Goal: Task Accomplishment & Management: Complete application form

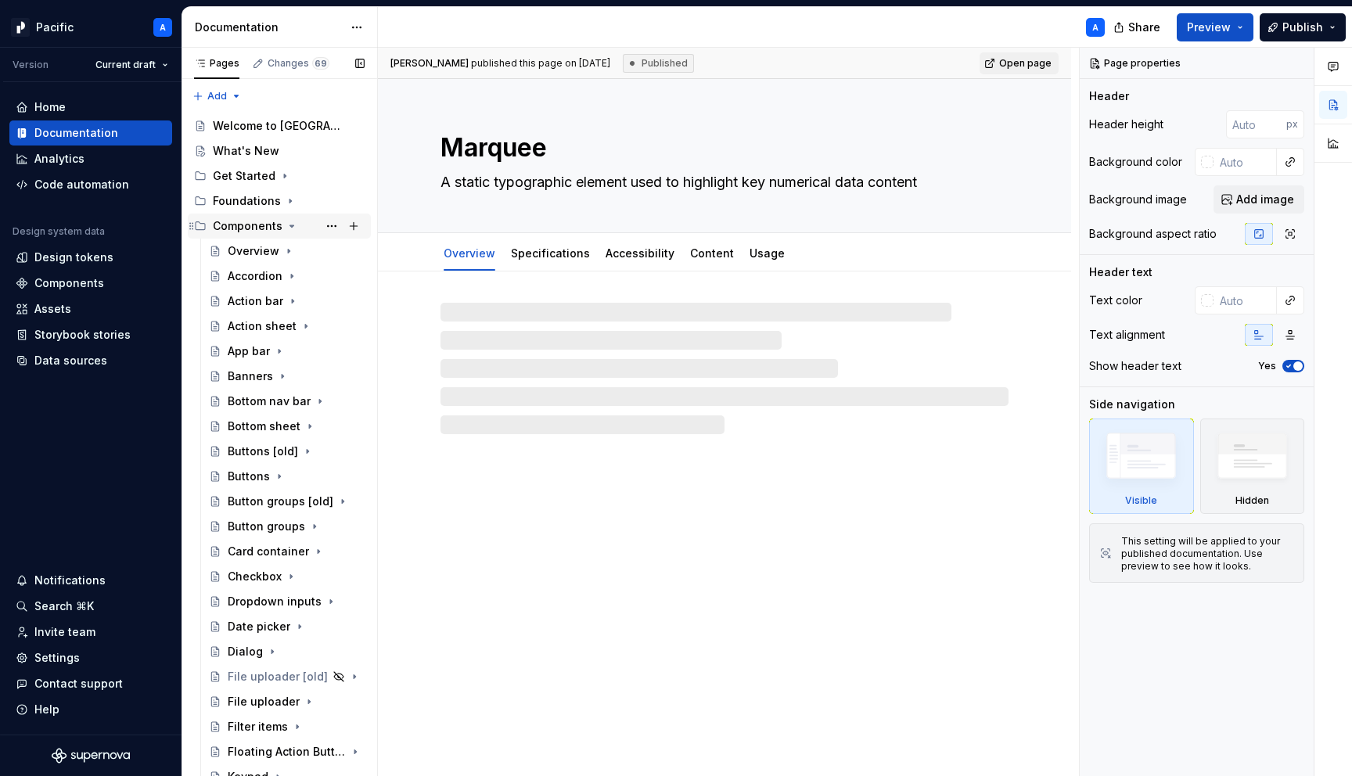
click at [286, 221] on icon "Page tree" at bounding box center [291, 226] width 13 height 13
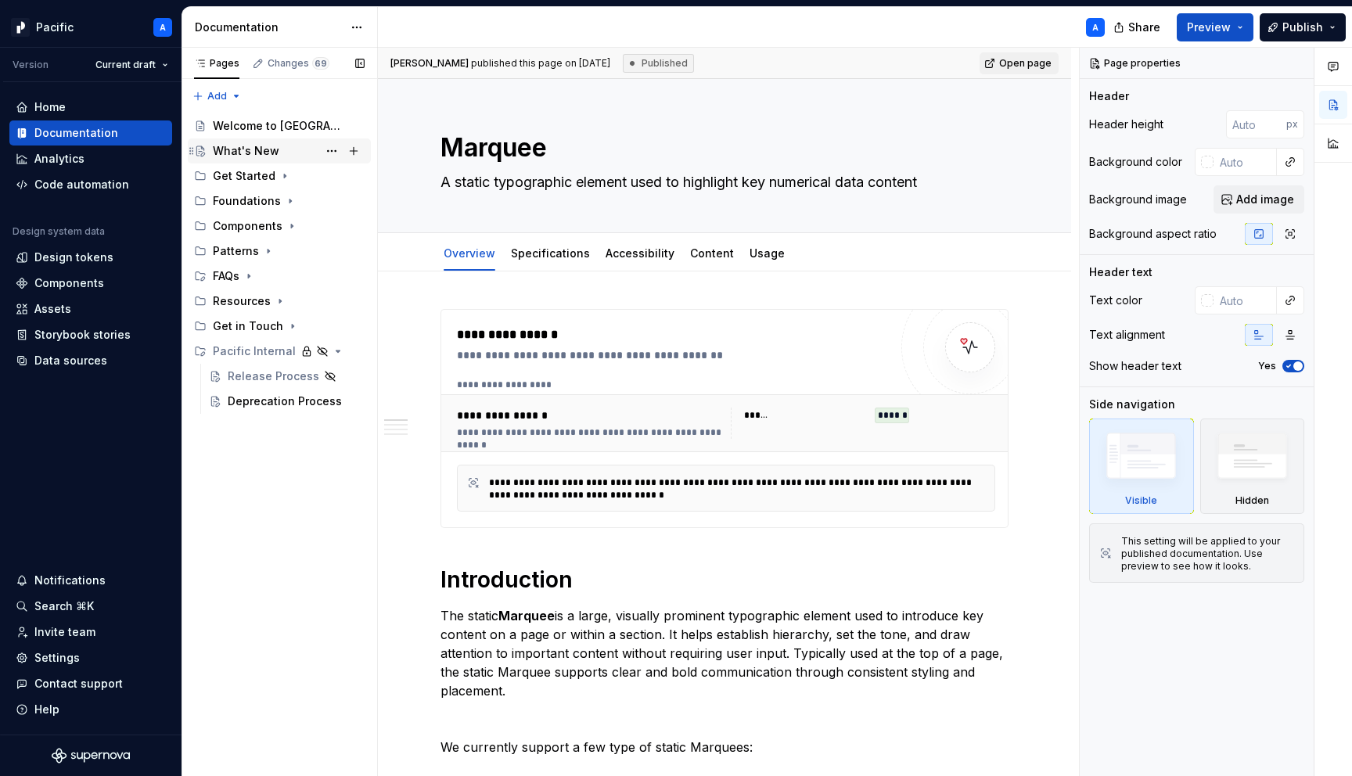
click at [260, 152] on div "What's New" at bounding box center [246, 151] width 66 height 16
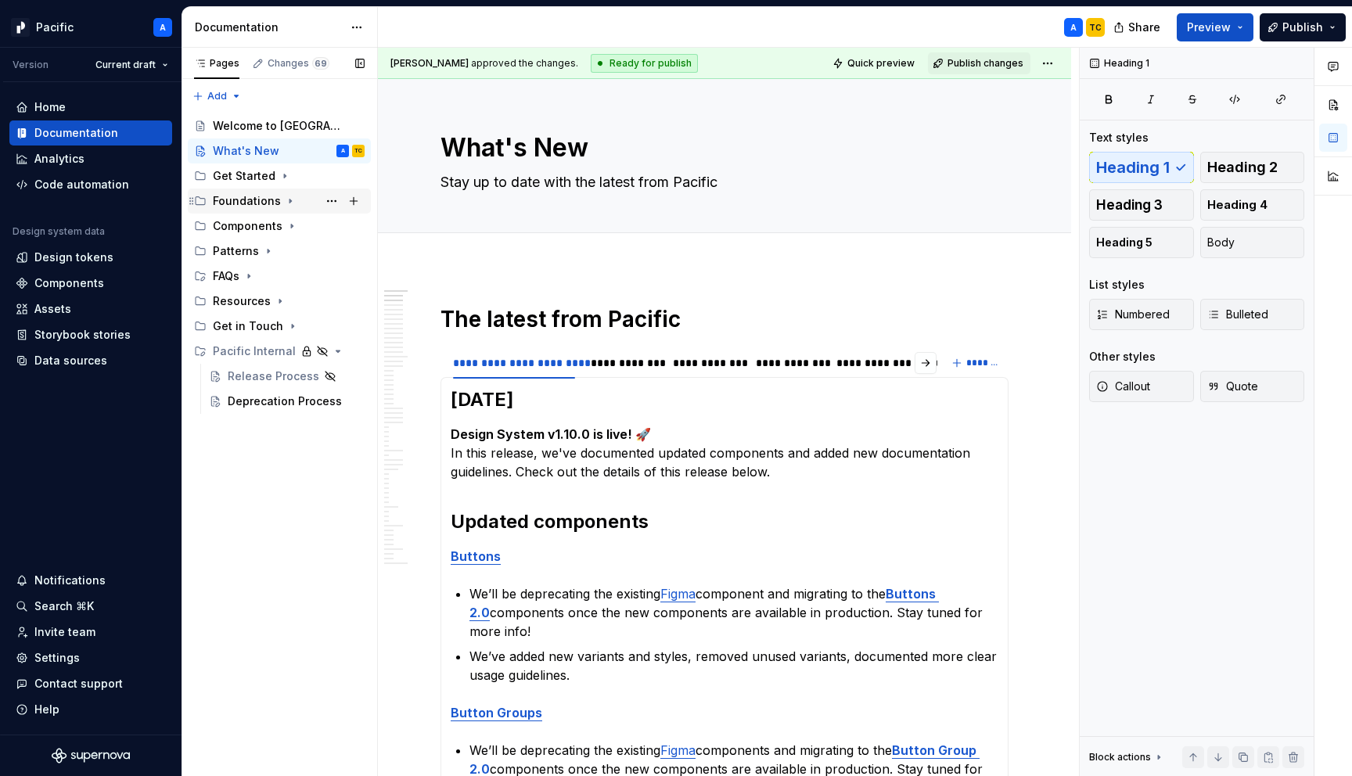
click at [289, 200] on icon "Page tree" at bounding box center [290, 201] width 2 height 4
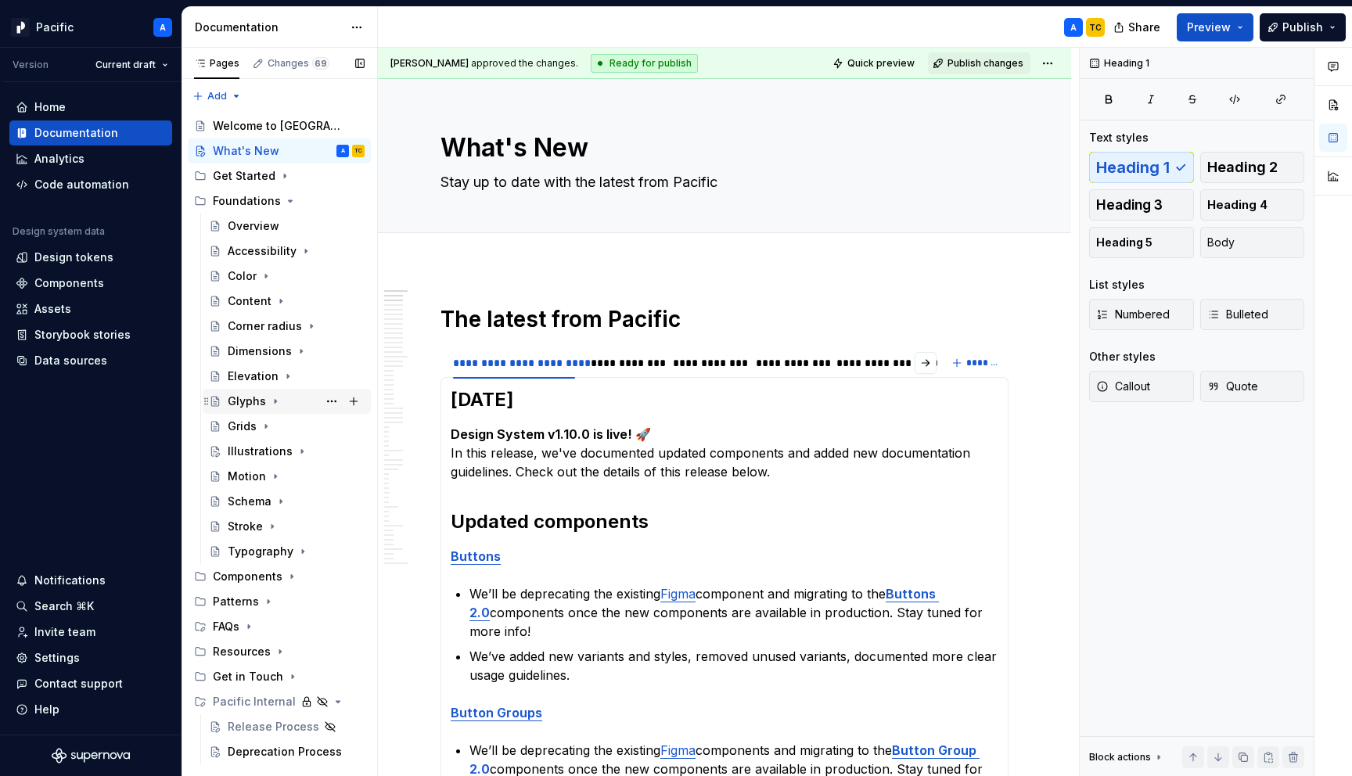
click at [275, 397] on icon "Page tree" at bounding box center [275, 401] width 13 height 13
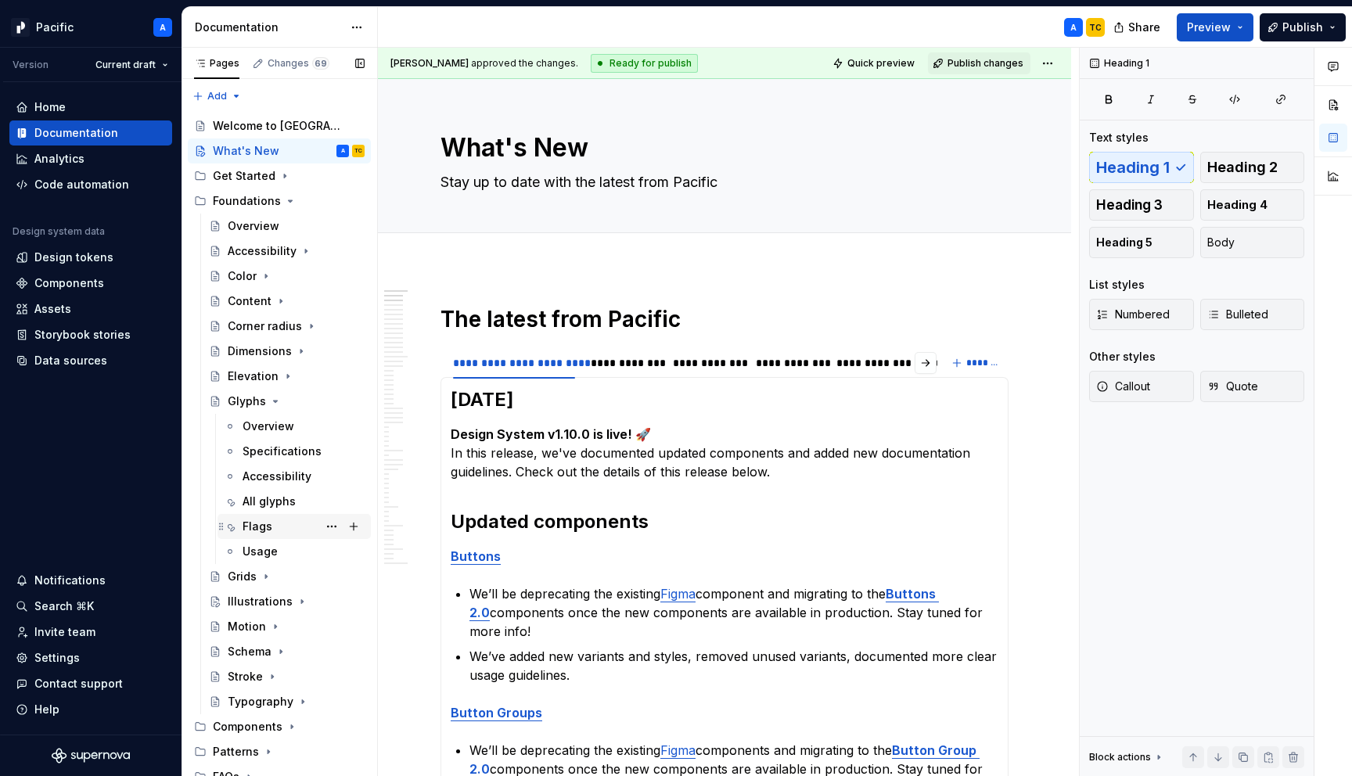
click at [258, 517] on div "Flags" at bounding box center [303, 526] width 122 height 22
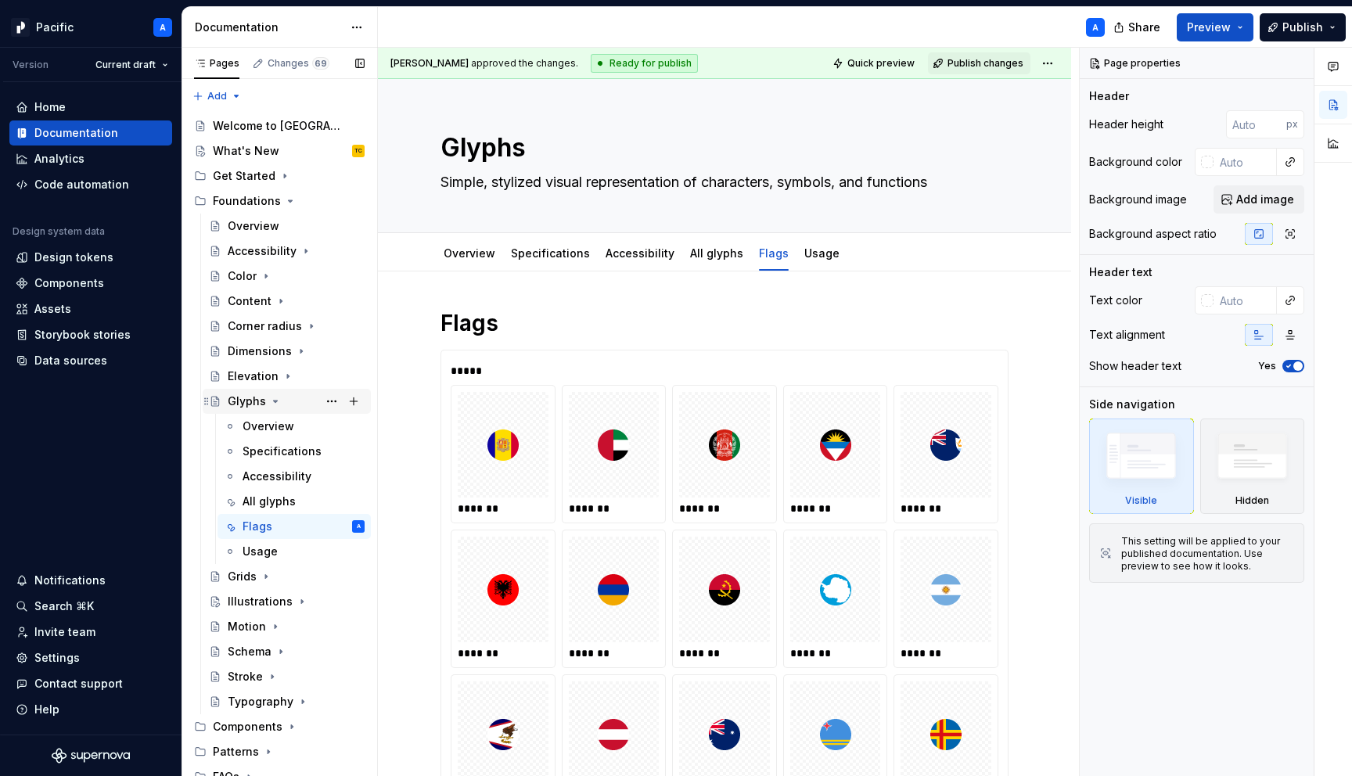
click at [273, 403] on icon "Page tree" at bounding box center [275, 401] width 13 height 13
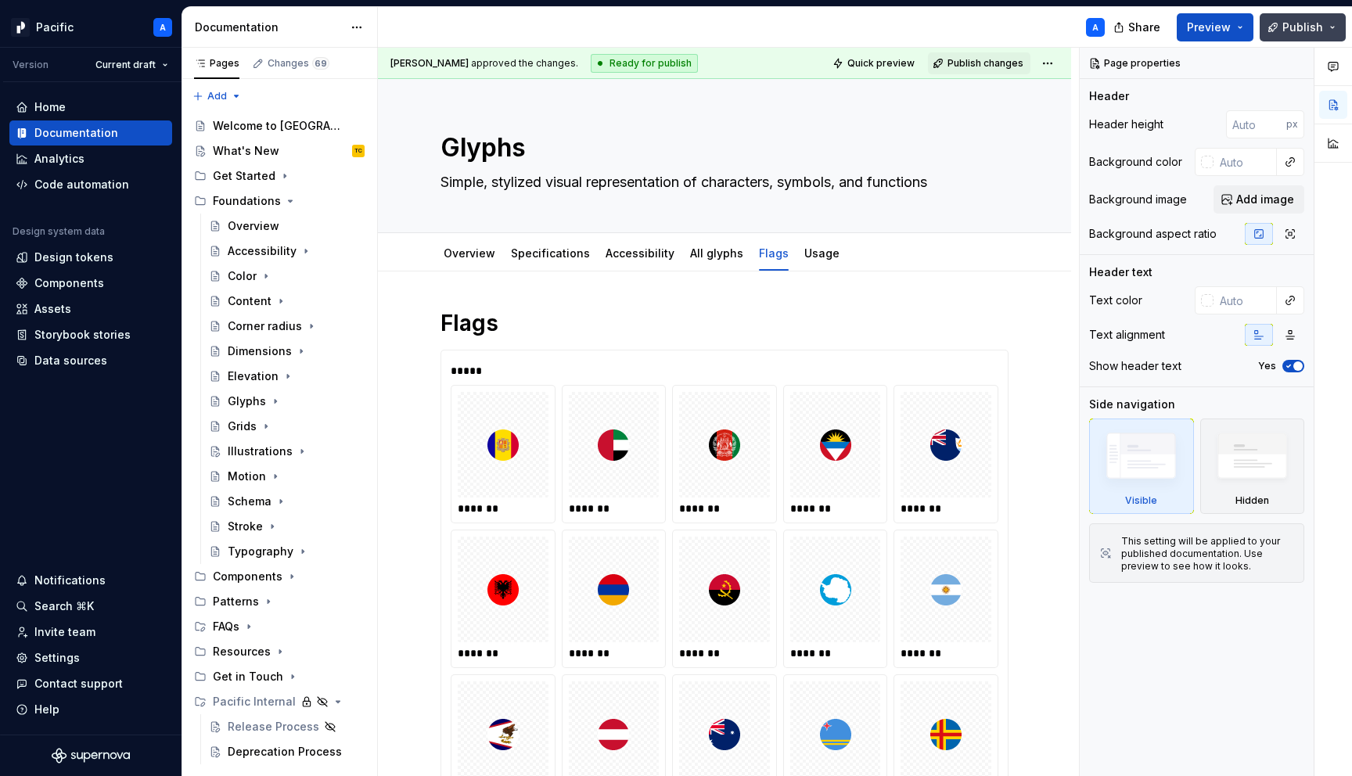
click at [1283, 26] on button "Publish" at bounding box center [1302, 27] width 86 height 28
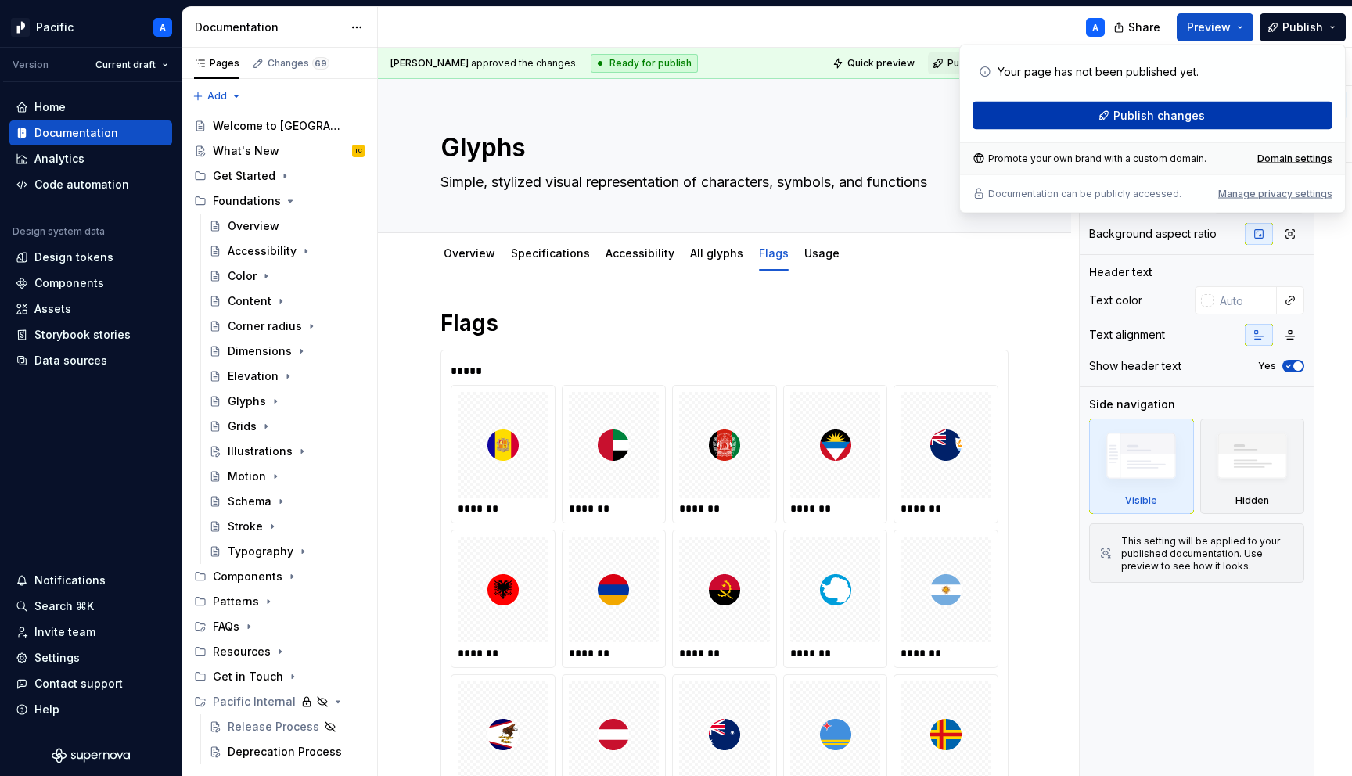
click at [1122, 113] on span "Publish changes" at bounding box center [1159, 116] width 92 height 16
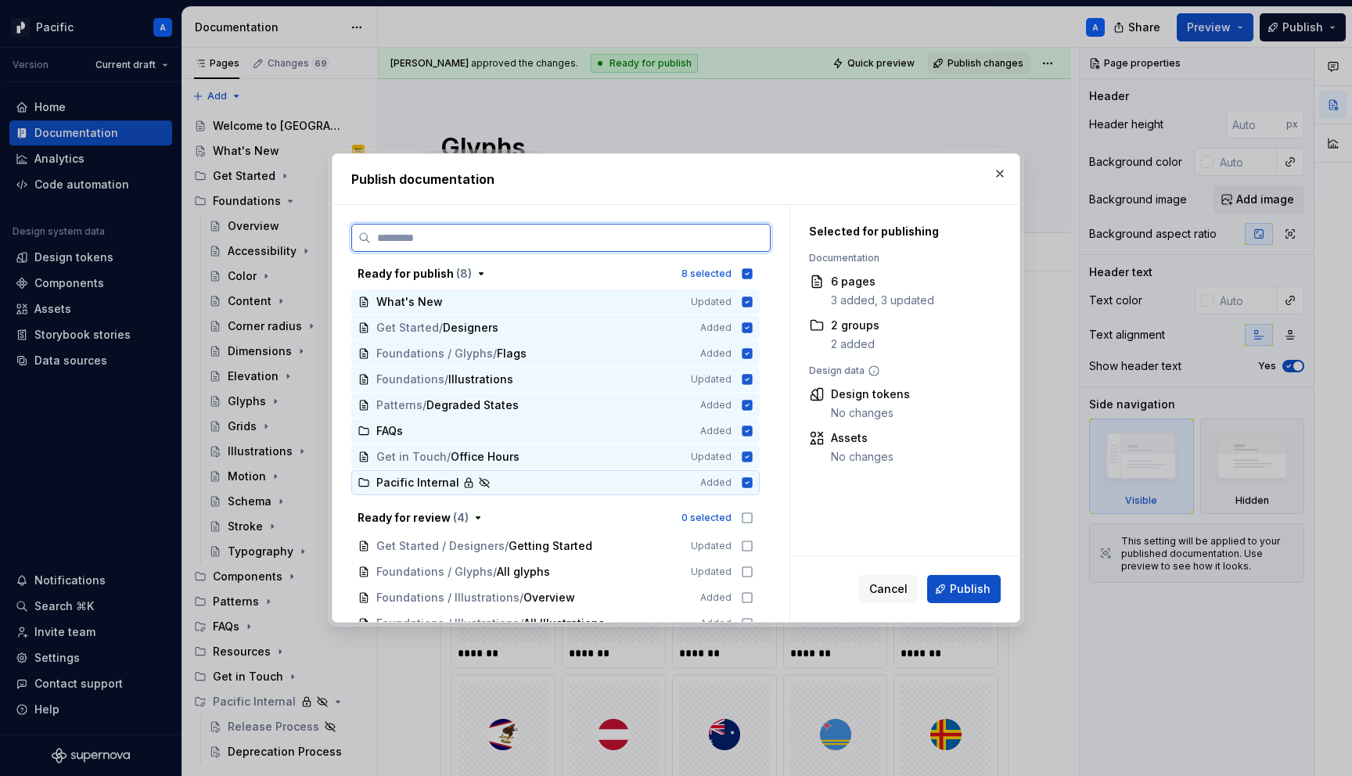
click at [752, 478] on icon at bounding box center [747, 482] width 10 height 10
click at [752, 428] on icon at bounding box center [747, 430] width 10 height 10
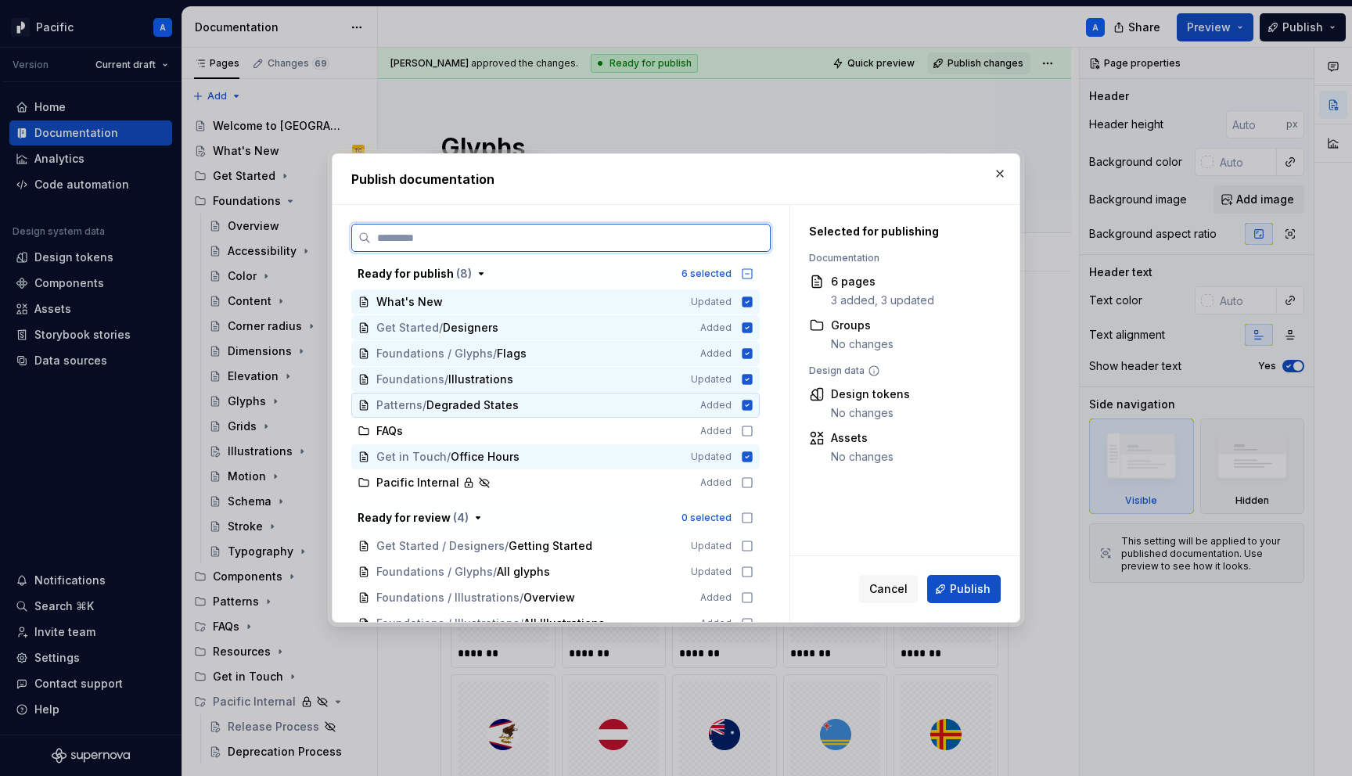
click at [752, 407] on icon at bounding box center [747, 405] width 10 height 10
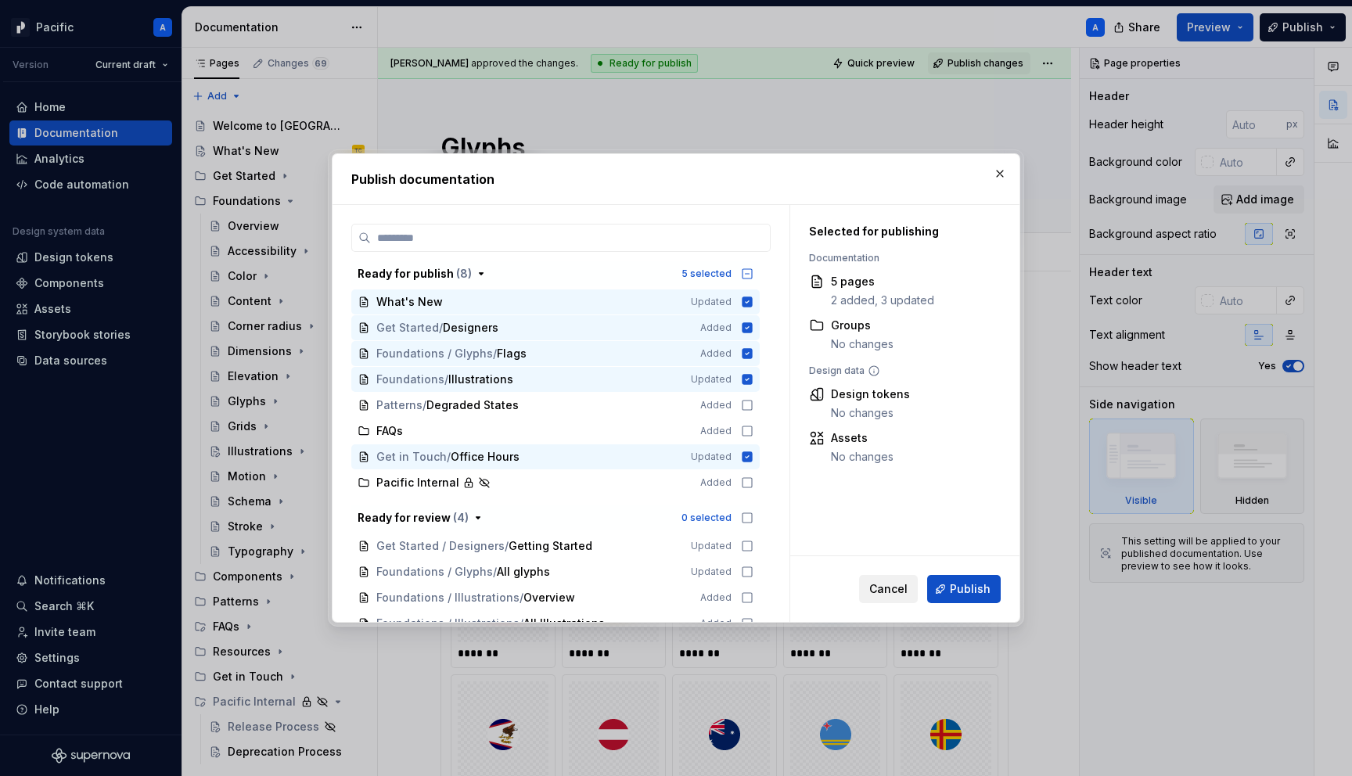
click at [900, 594] on span "Cancel" at bounding box center [888, 589] width 38 height 16
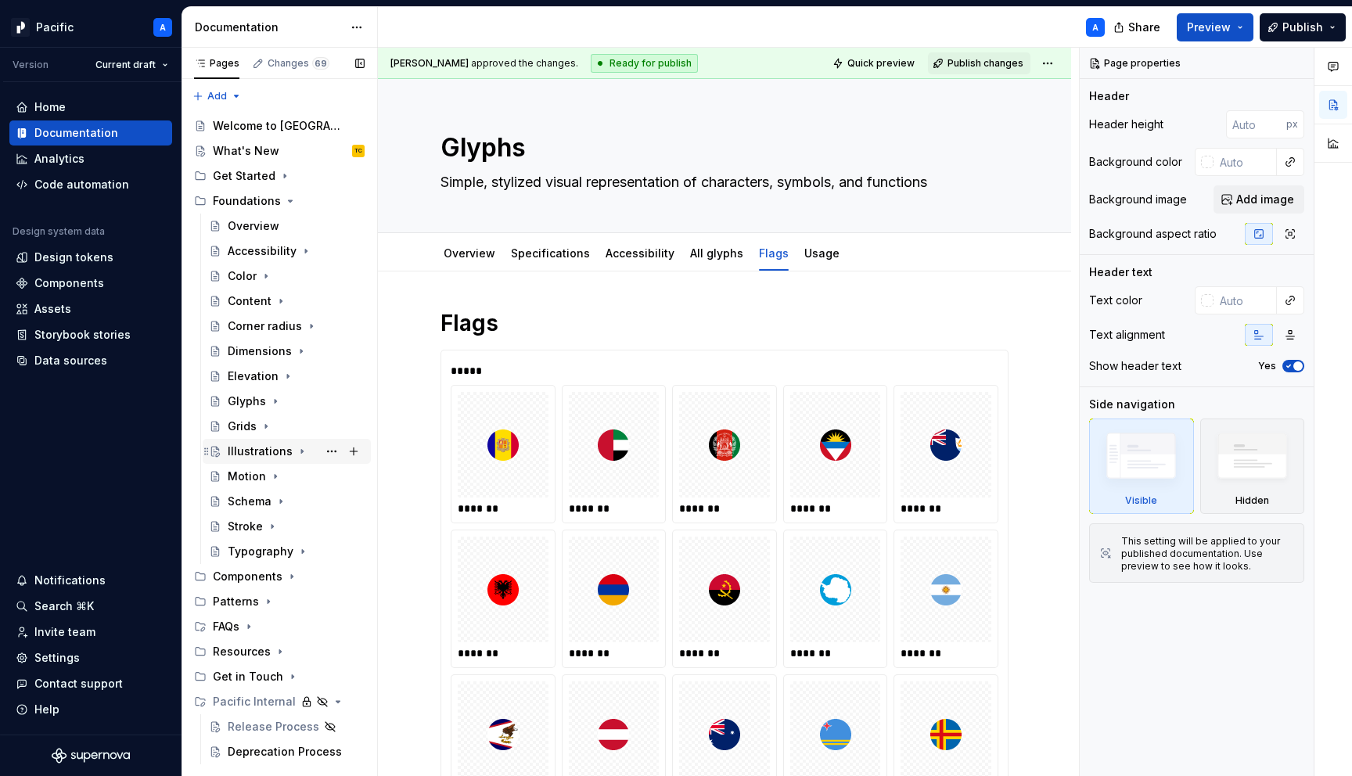
click at [296, 445] on icon "Page tree" at bounding box center [302, 451] width 13 height 13
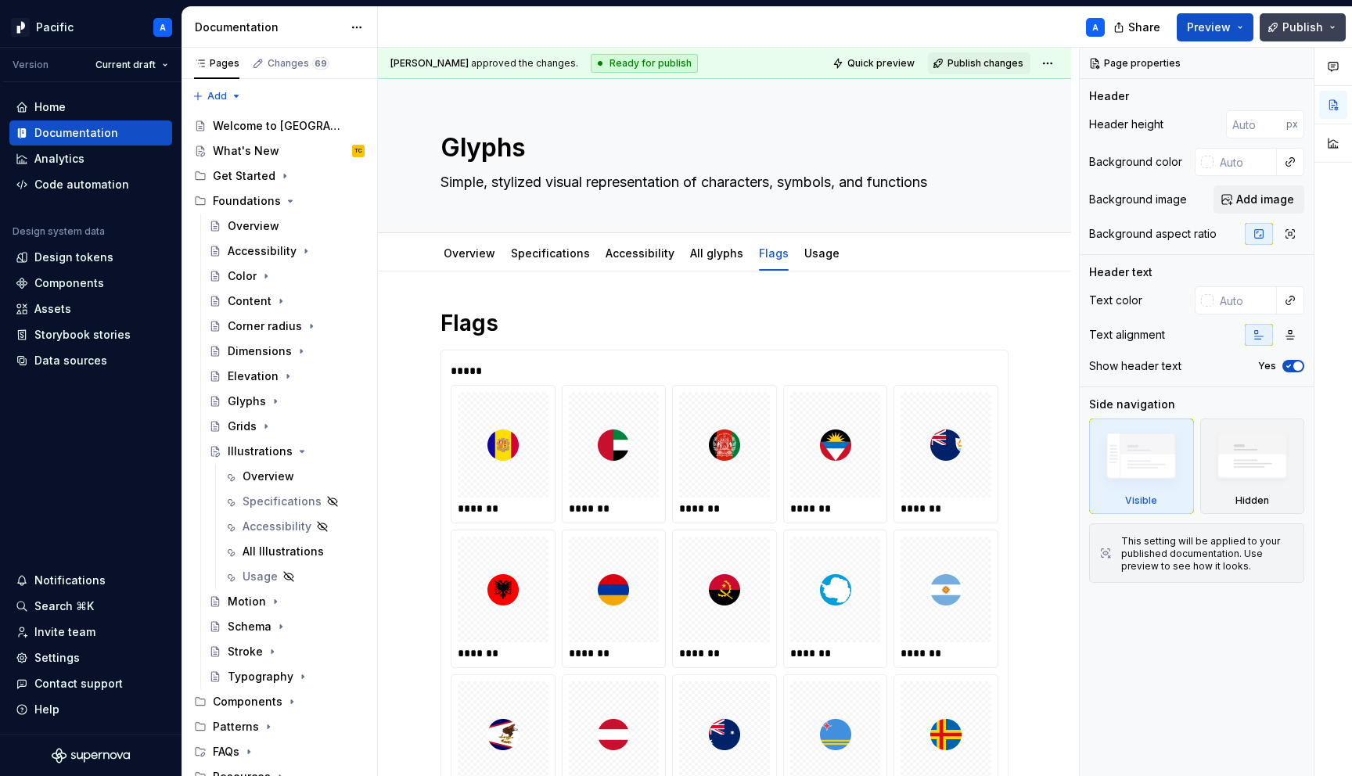
click at [1284, 22] on span "Publish" at bounding box center [1302, 28] width 41 height 16
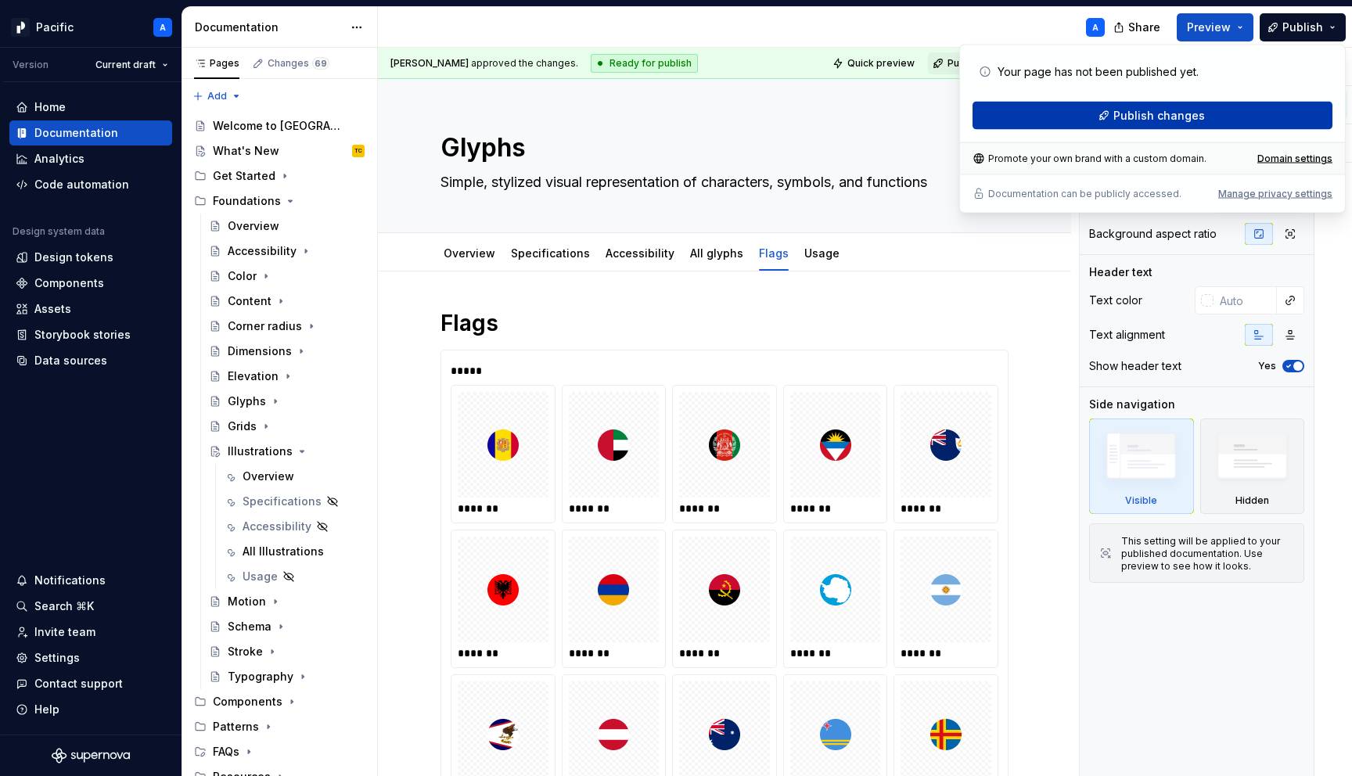
click at [1103, 113] on button "Publish changes" at bounding box center [1152, 116] width 360 height 28
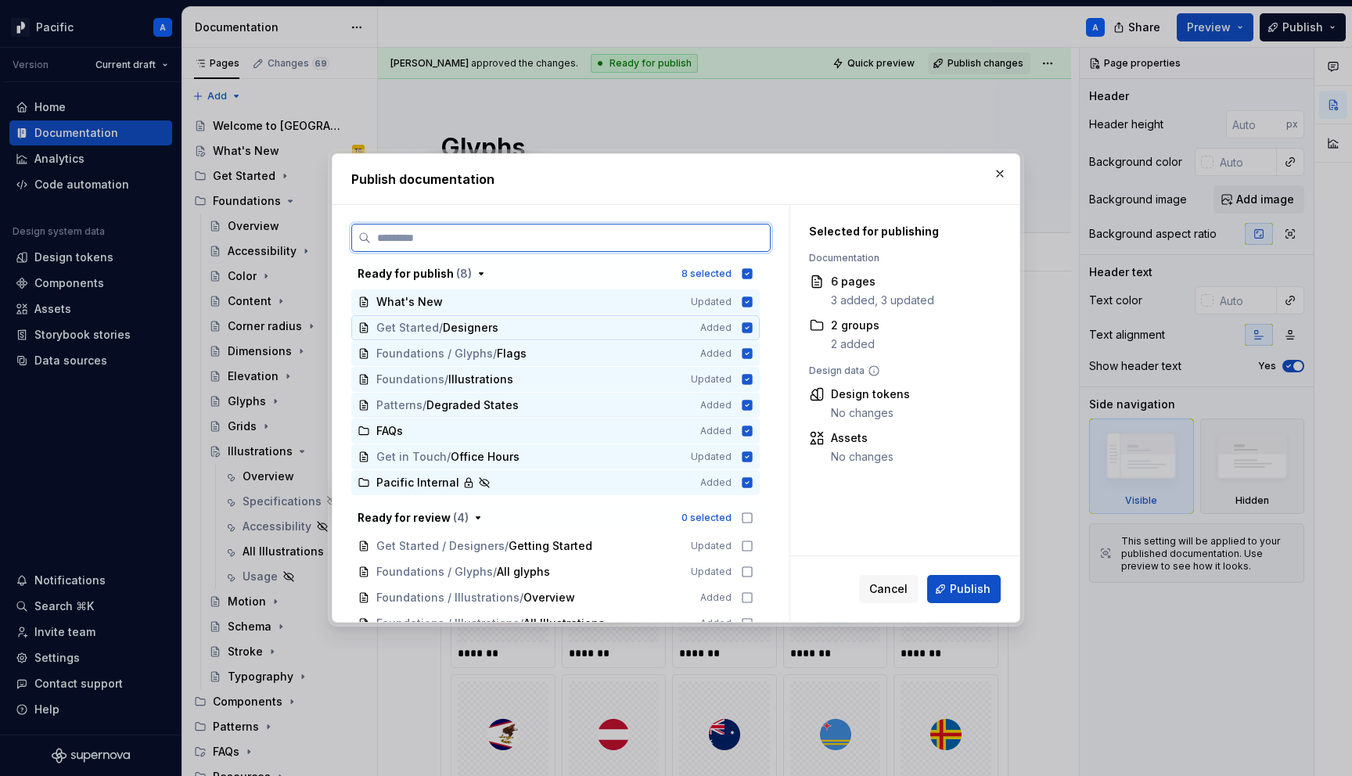
click at [752, 325] on icon at bounding box center [747, 327] width 10 height 10
click at [752, 380] on icon at bounding box center [747, 379] width 10 height 10
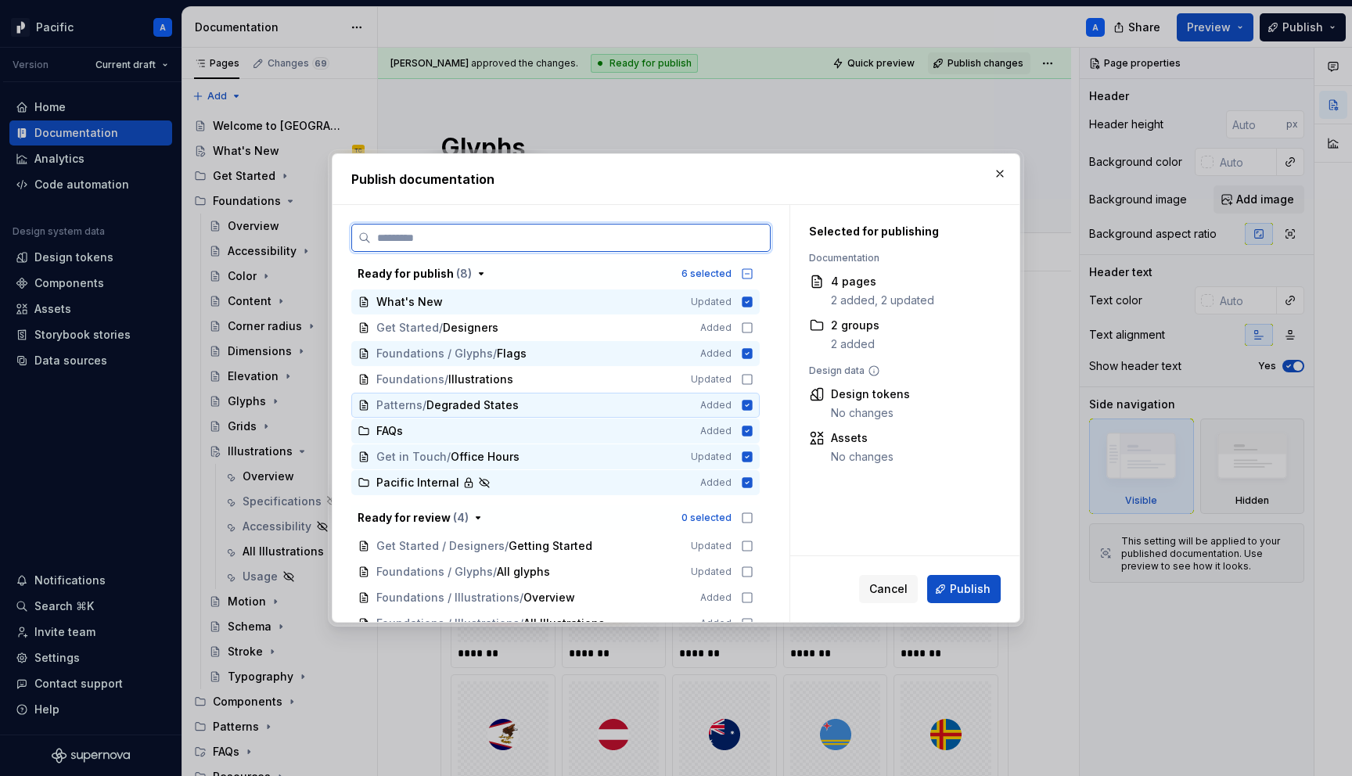
click at [752, 407] on icon at bounding box center [747, 405] width 10 height 10
click at [752, 428] on icon at bounding box center [747, 430] width 10 height 10
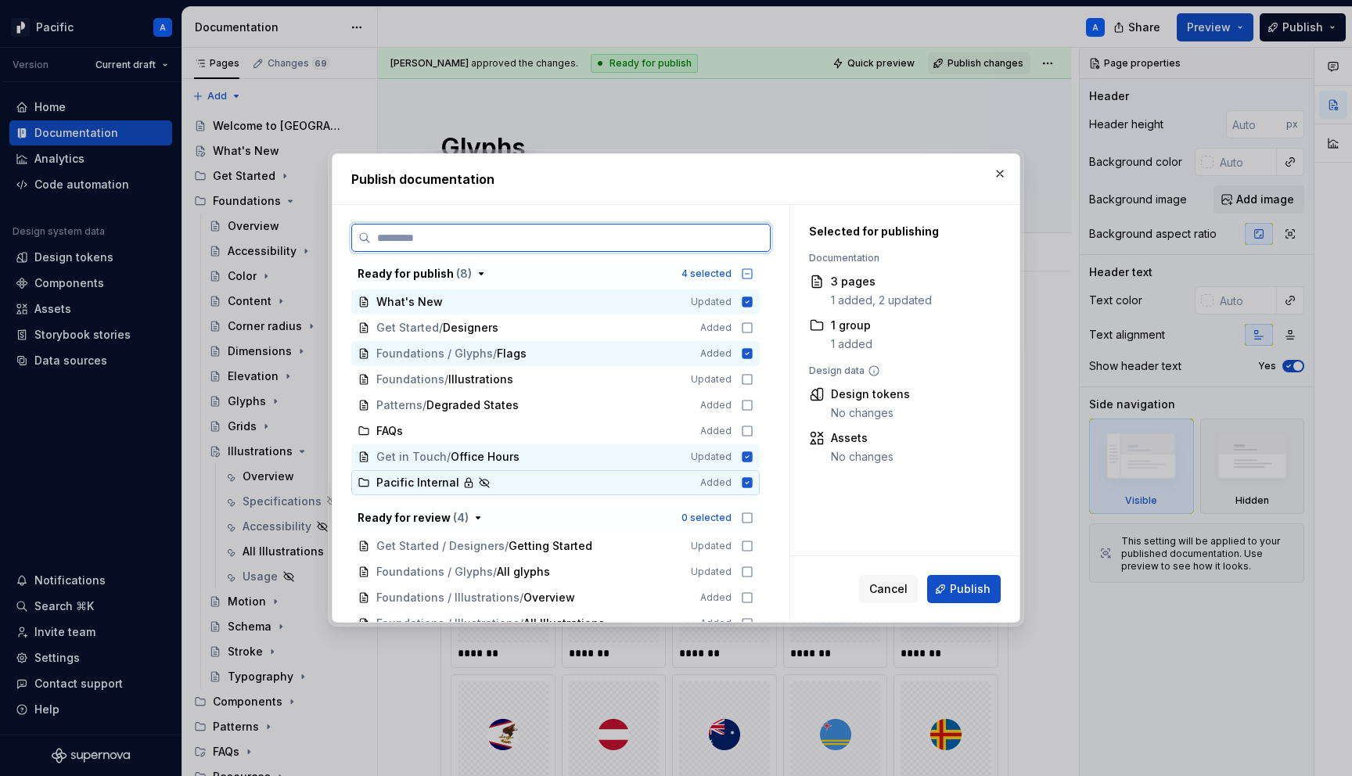
click at [753, 476] on icon at bounding box center [747, 482] width 13 height 13
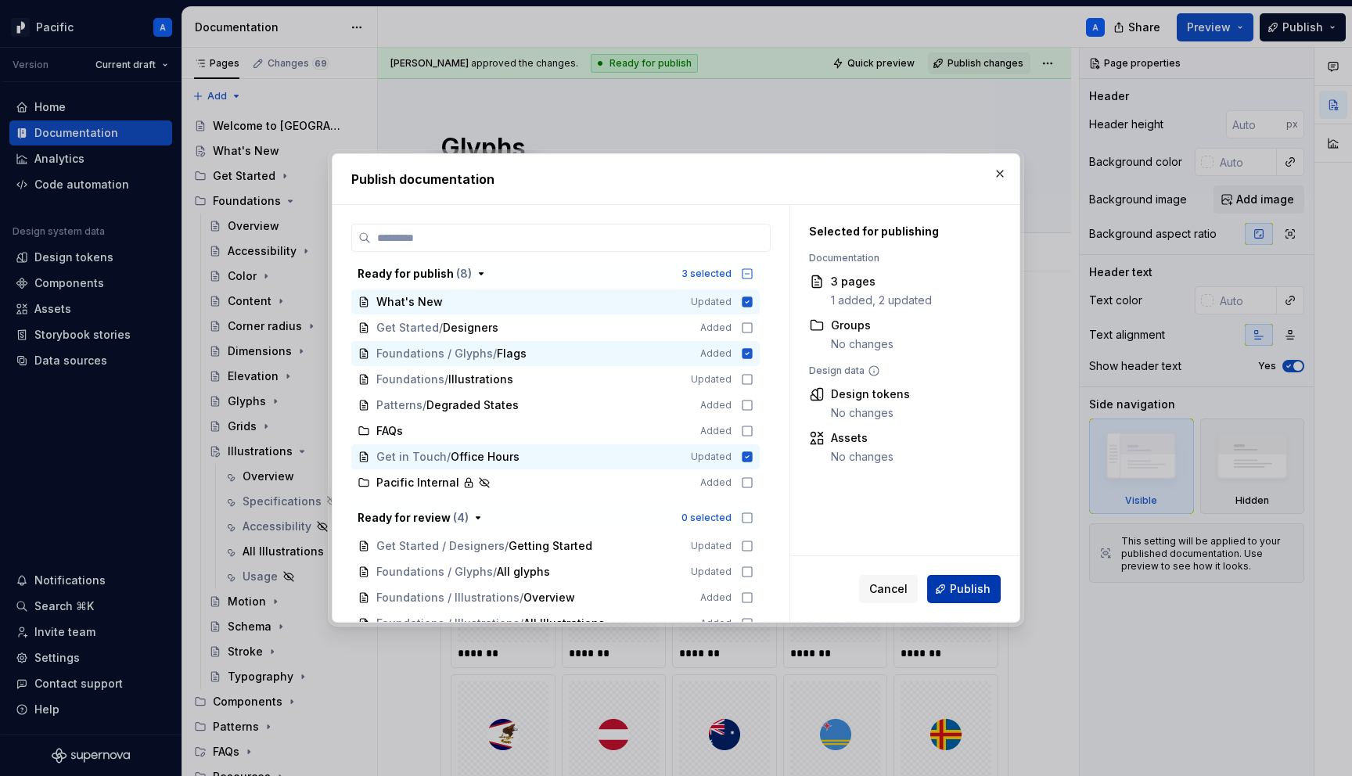
click at [956, 583] on span "Publish" at bounding box center [970, 589] width 41 height 16
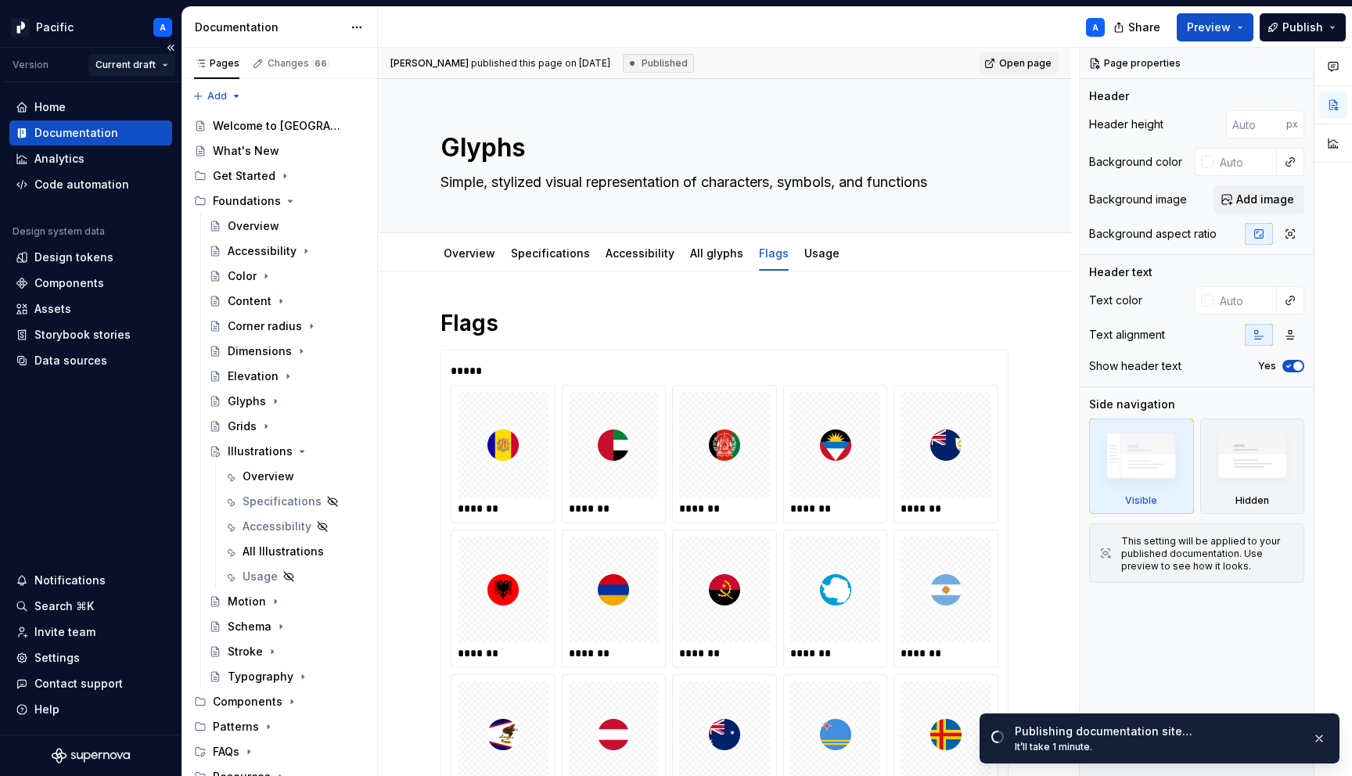
click at [158, 64] on html "Pacific A Version Current draft Home Documentation Analytics Code automation De…" at bounding box center [676, 388] width 1352 height 776
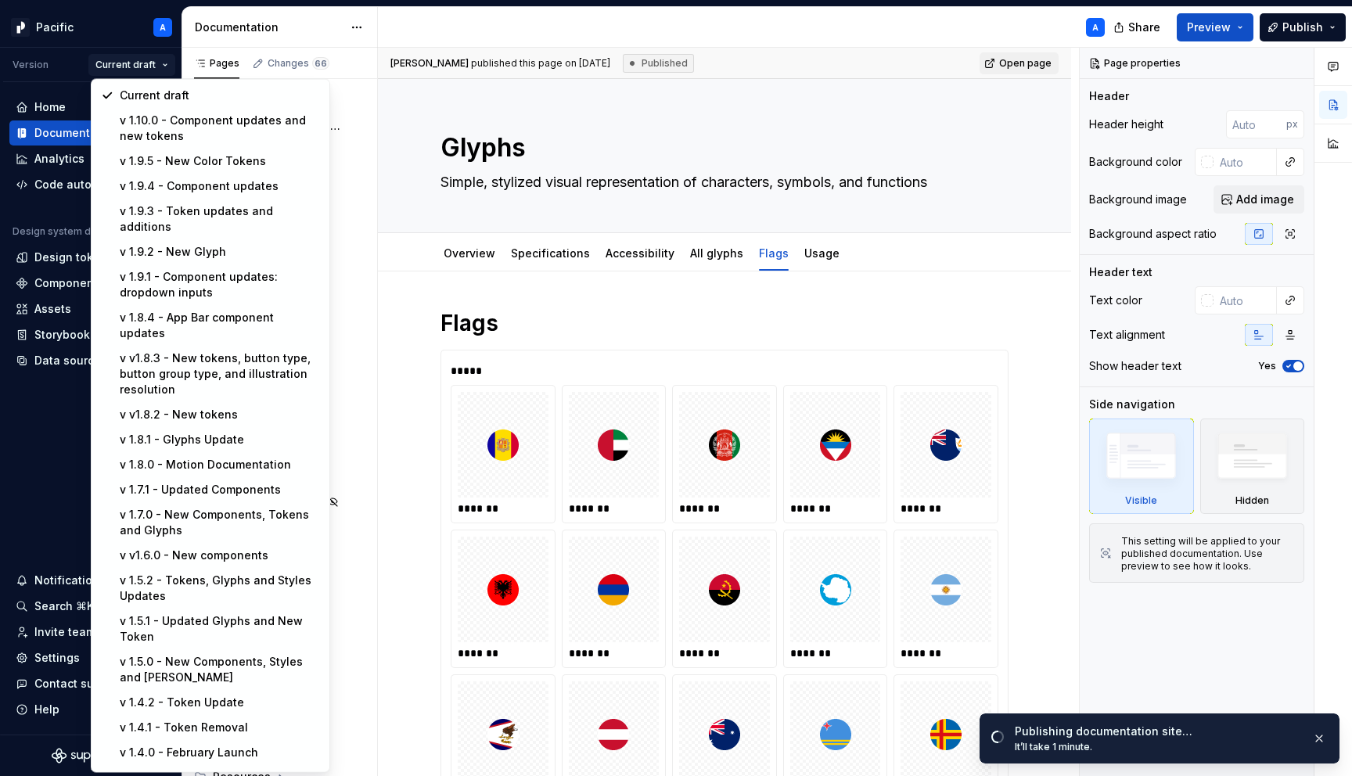
click at [158, 65] on html "Pacific A Version Current draft Home Documentation Analytics Code automation De…" at bounding box center [676, 388] width 1352 height 776
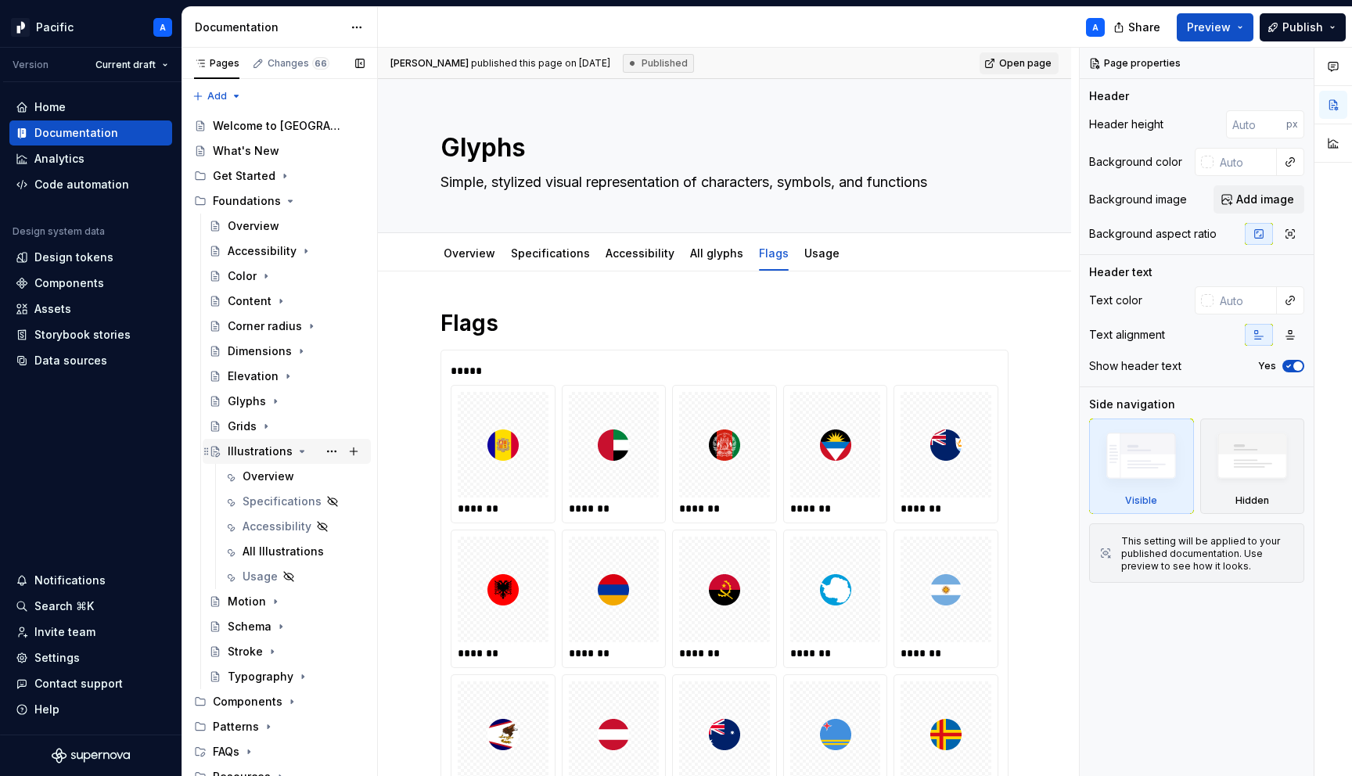
click at [299, 448] on icon "Page tree" at bounding box center [302, 451] width 13 height 13
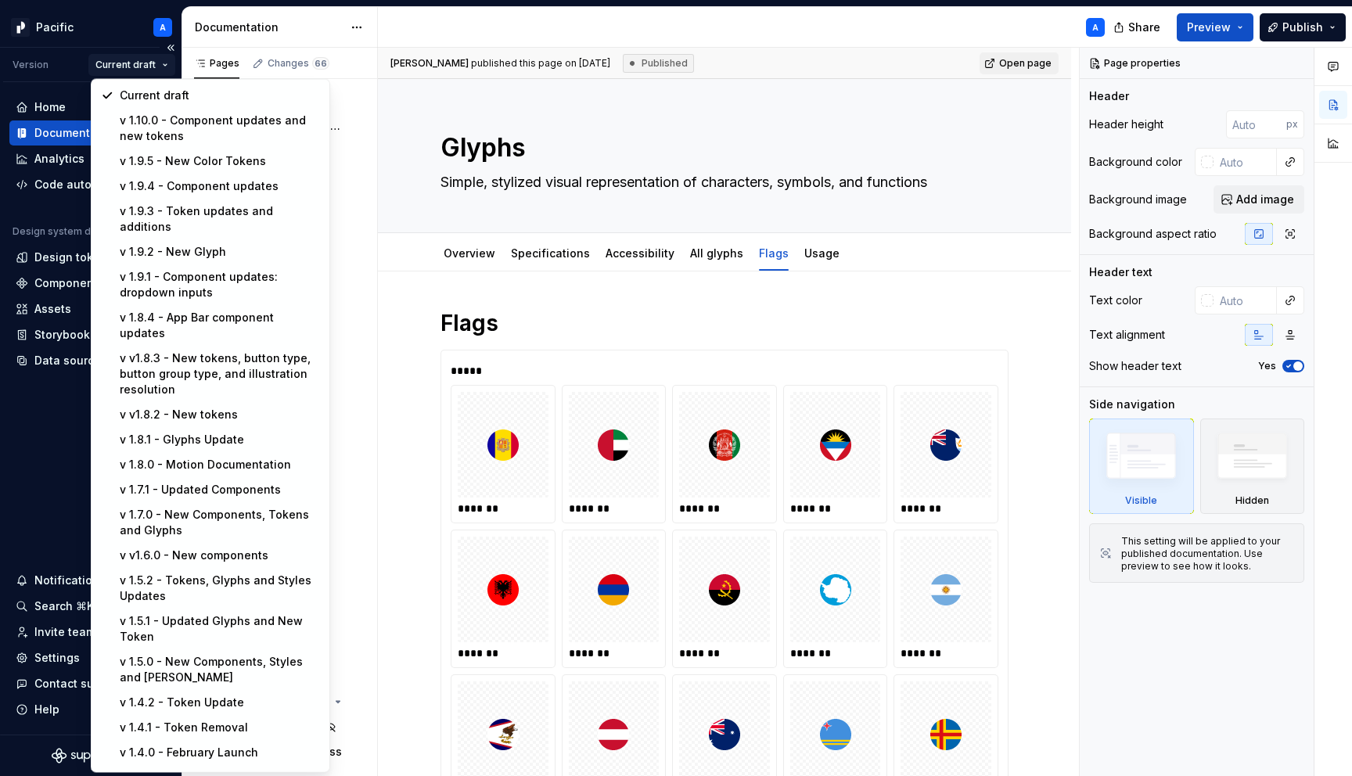
click at [148, 68] on html "Pacific A Version Current draft Home Documentation Analytics Code automation De…" at bounding box center [676, 388] width 1352 height 776
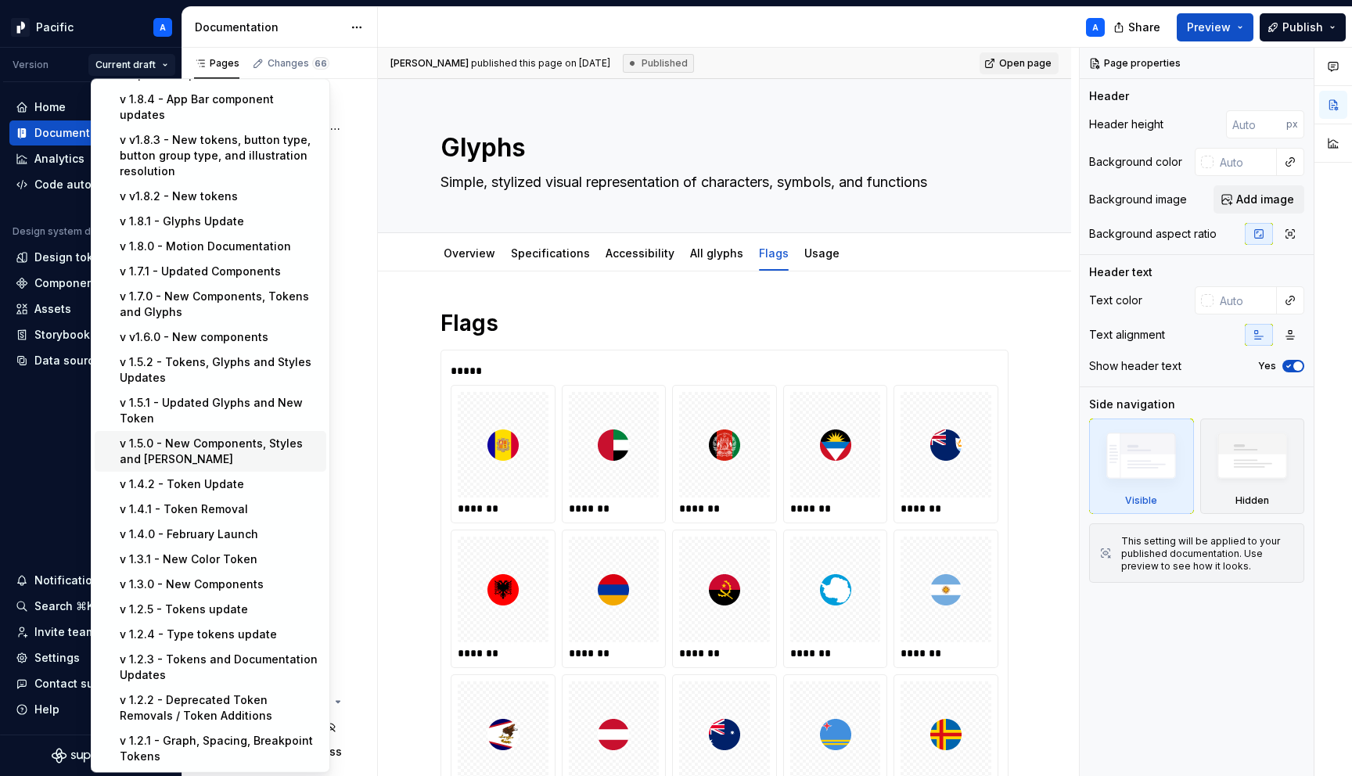
scroll to position [294, 0]
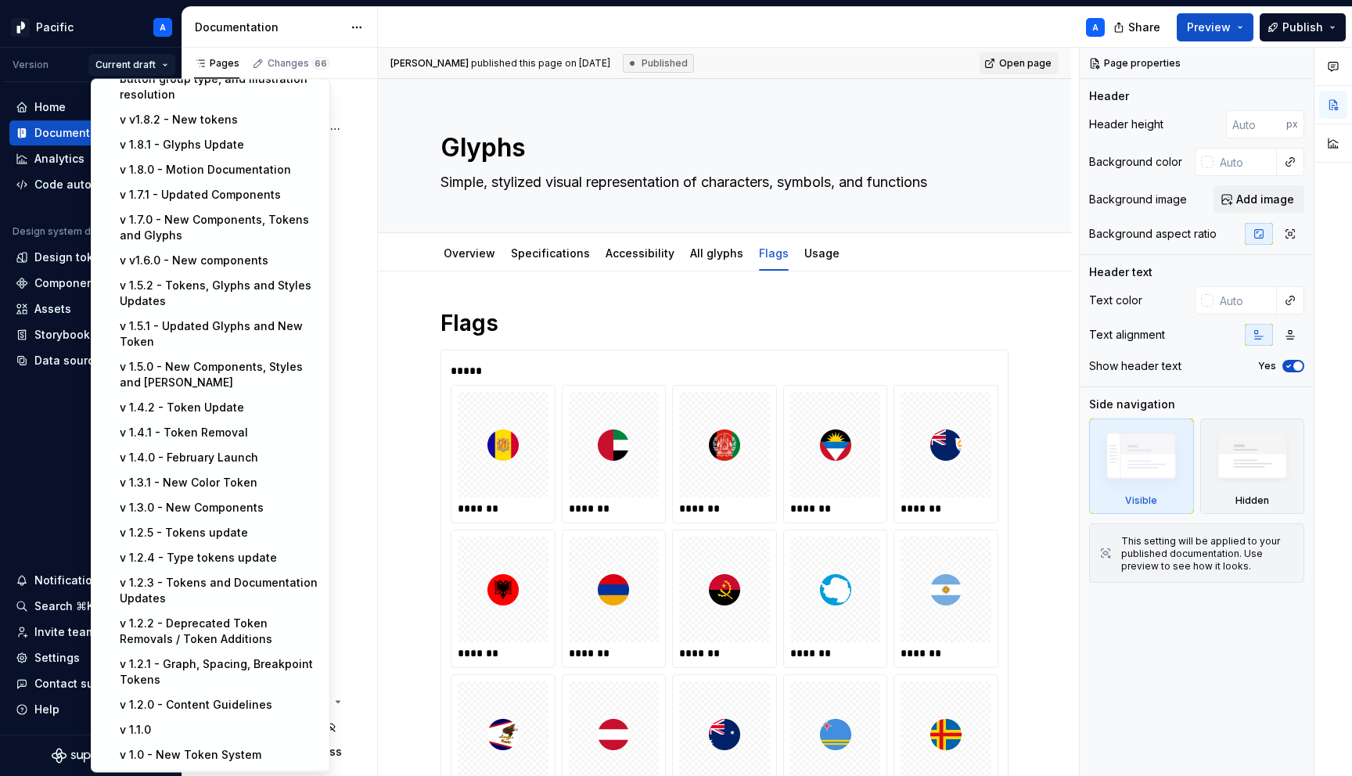
click at [173, 775] on div "New version" at bounding box center [220, 788] width 200 height 16
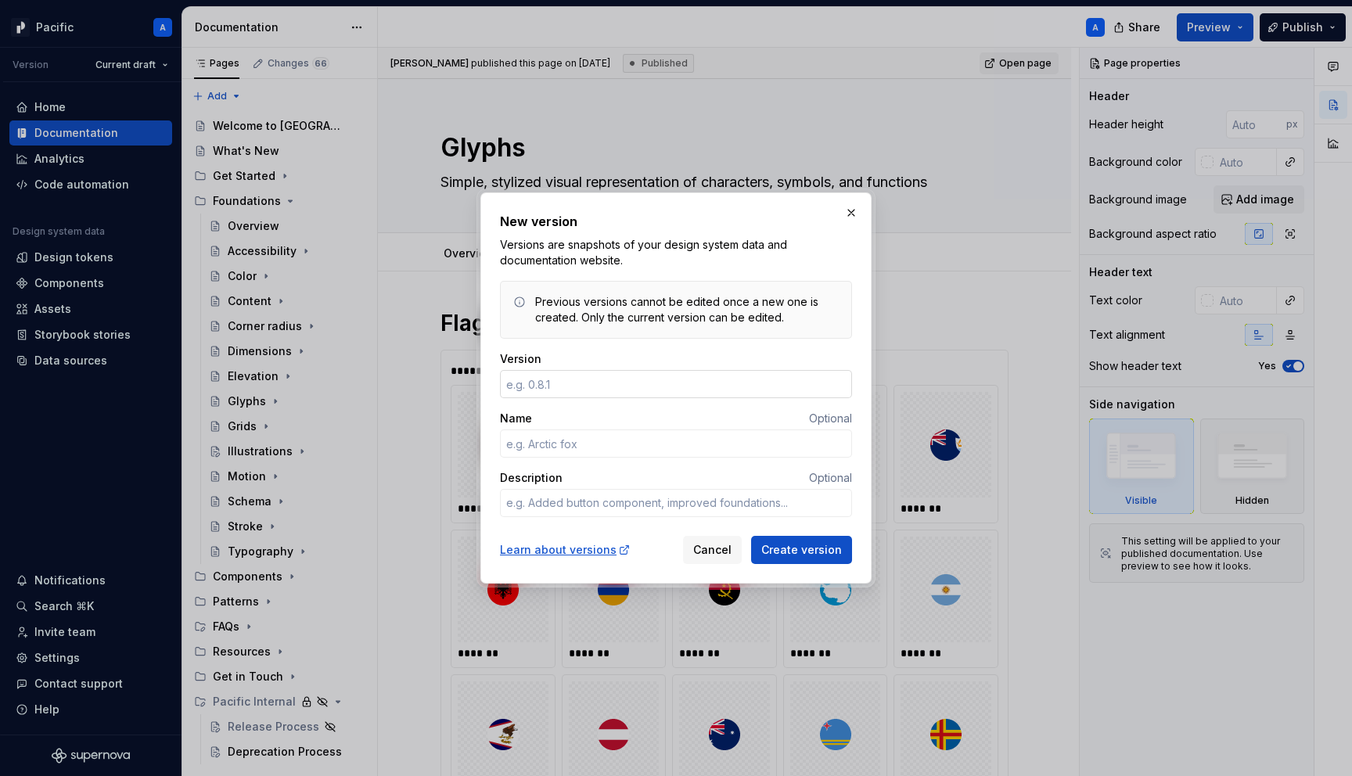
click at [552, 387] on input "Version" at bounding box center [676, 384] width 352 height 28
type textarea "*"
type input "1.10.1"
type textarea "*"
click at [616, 438] on input "Name" at bounding box center [676, 443] width 352 height 28
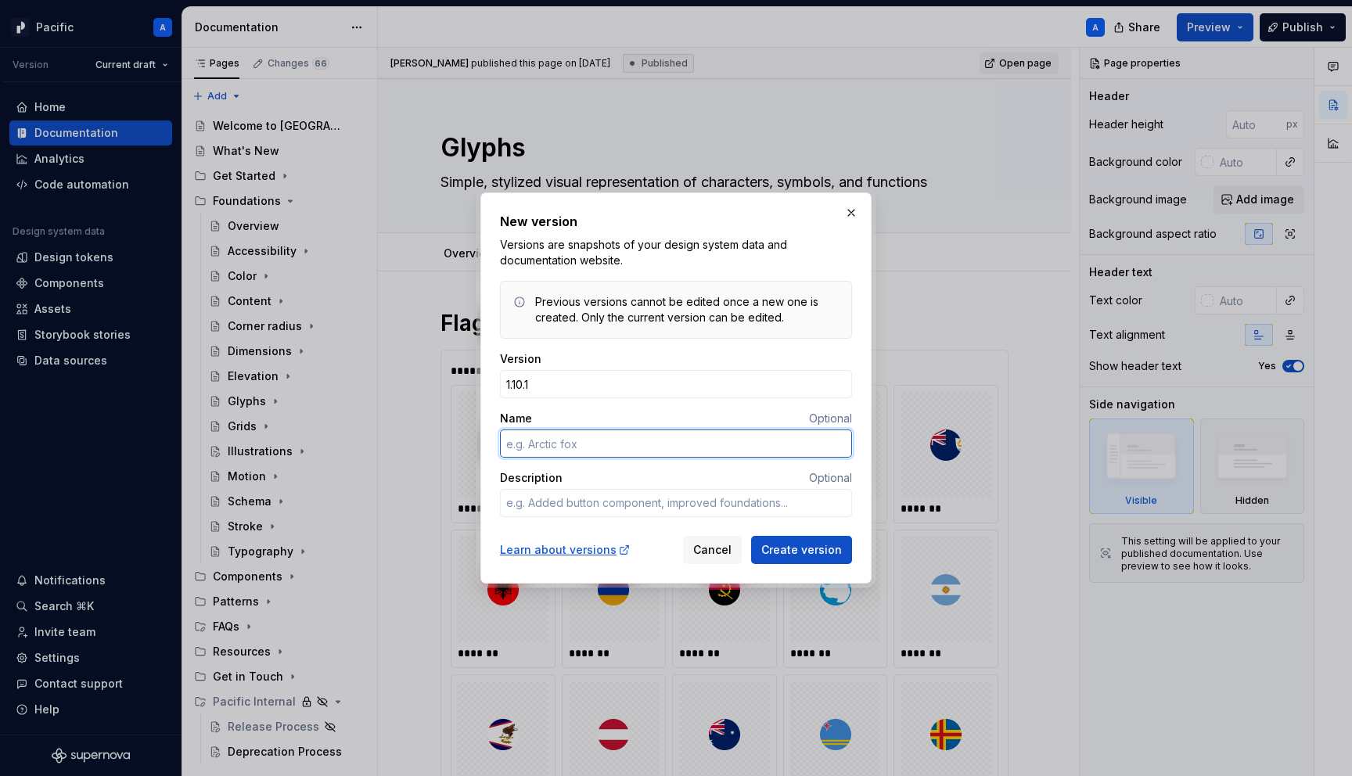
type input "f"
type textarea "*"
type input "n"
type textarea "*"
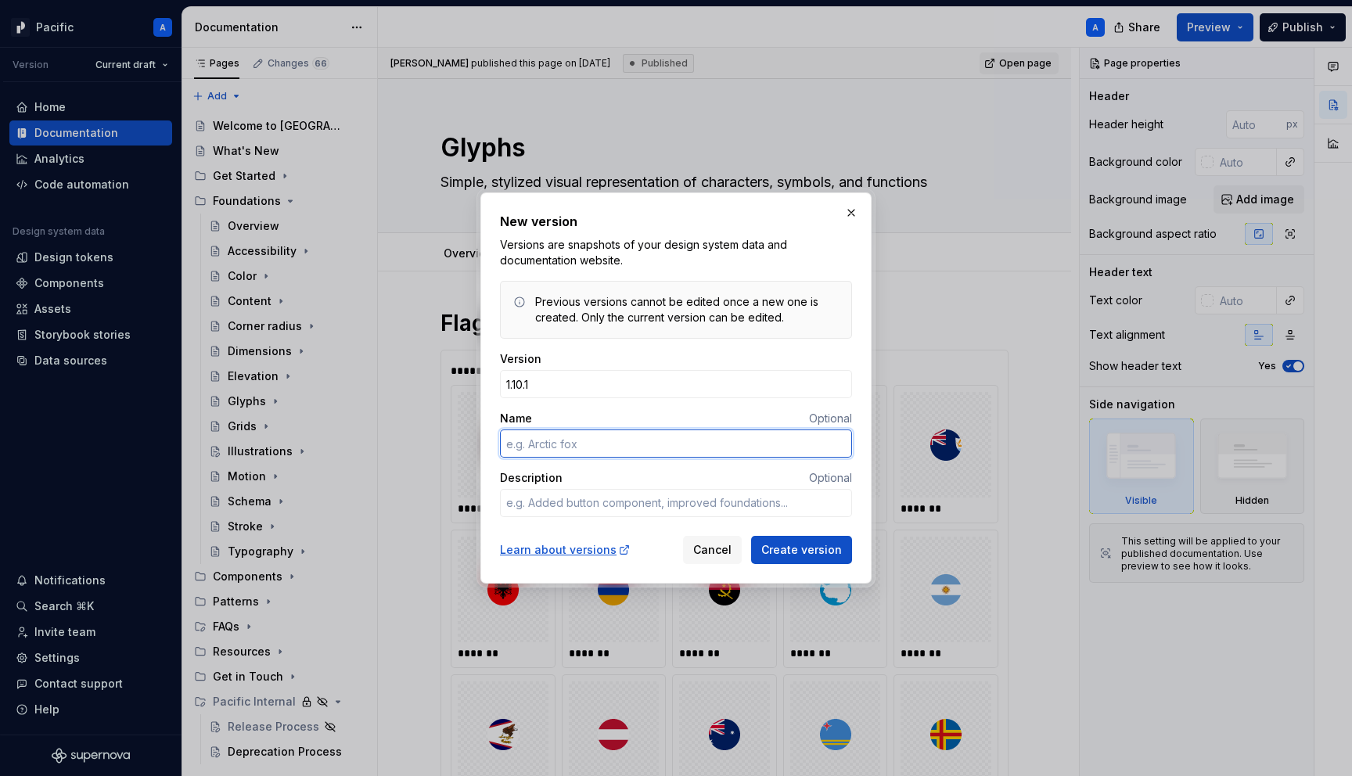
type textarea "*"
type input "New glyphs, flags, and updated components"
click at [792, 547] on span "Create version" at bounding box center [801, 550] width 81 height 16
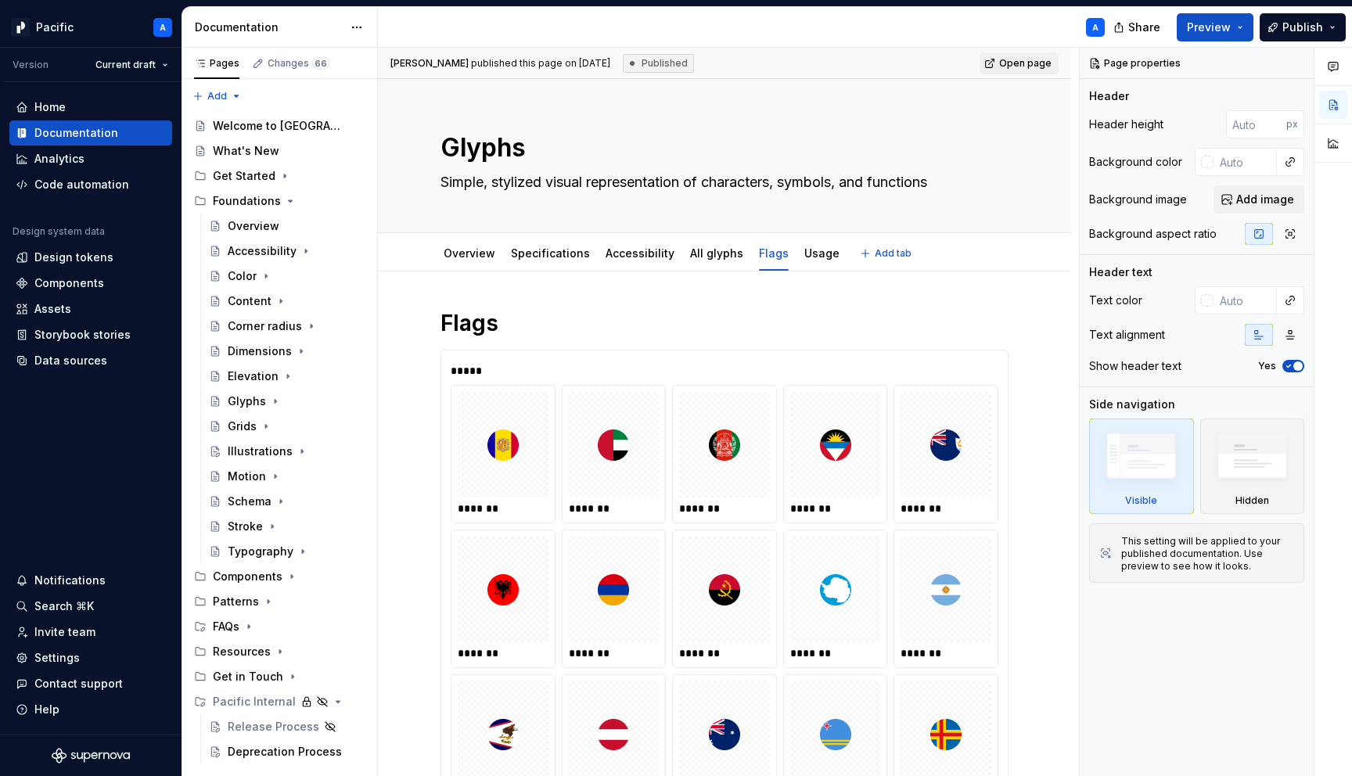
type textarea "*"
click at [77, 110] on div "Home" at bounding box center [91, 107] width 150 height 16
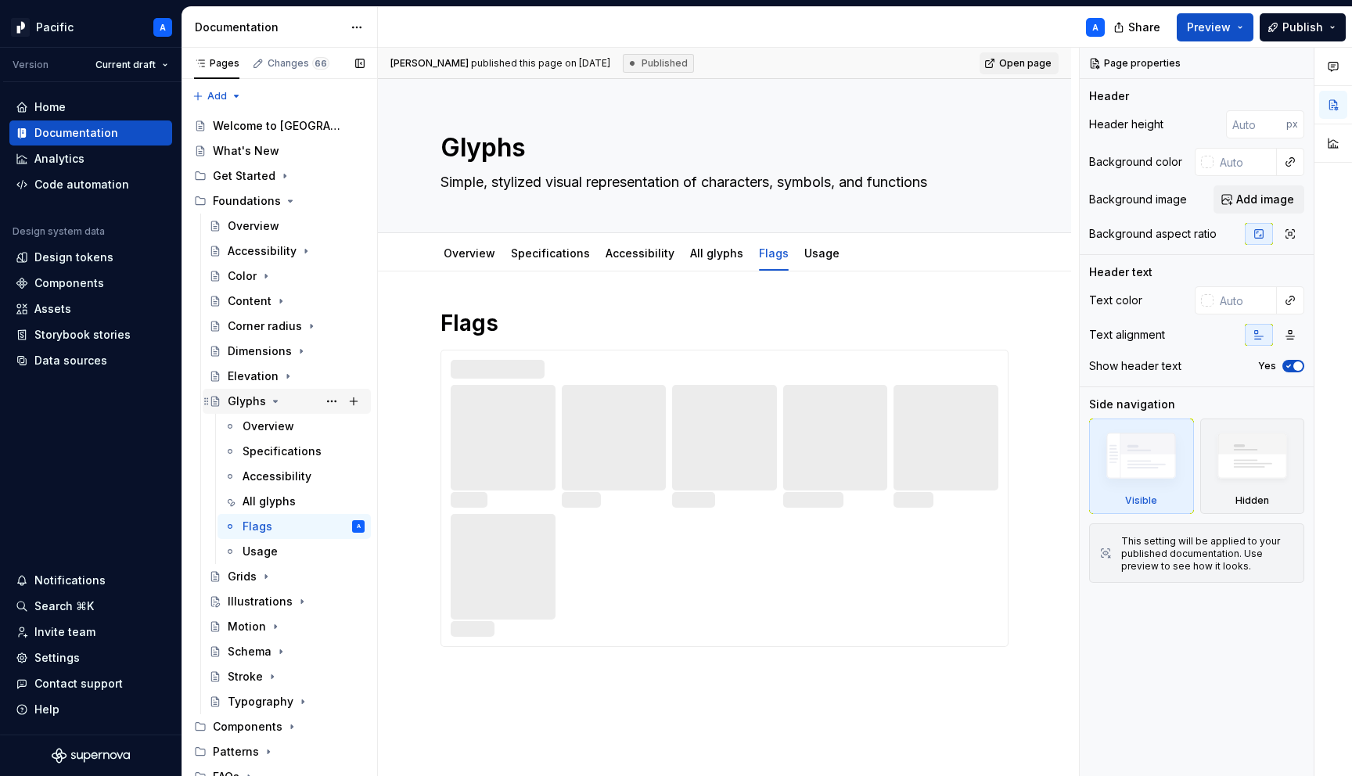
click at [274, 400] on icon "Page tree" at bounding box center [276, 401] width 4 height 2
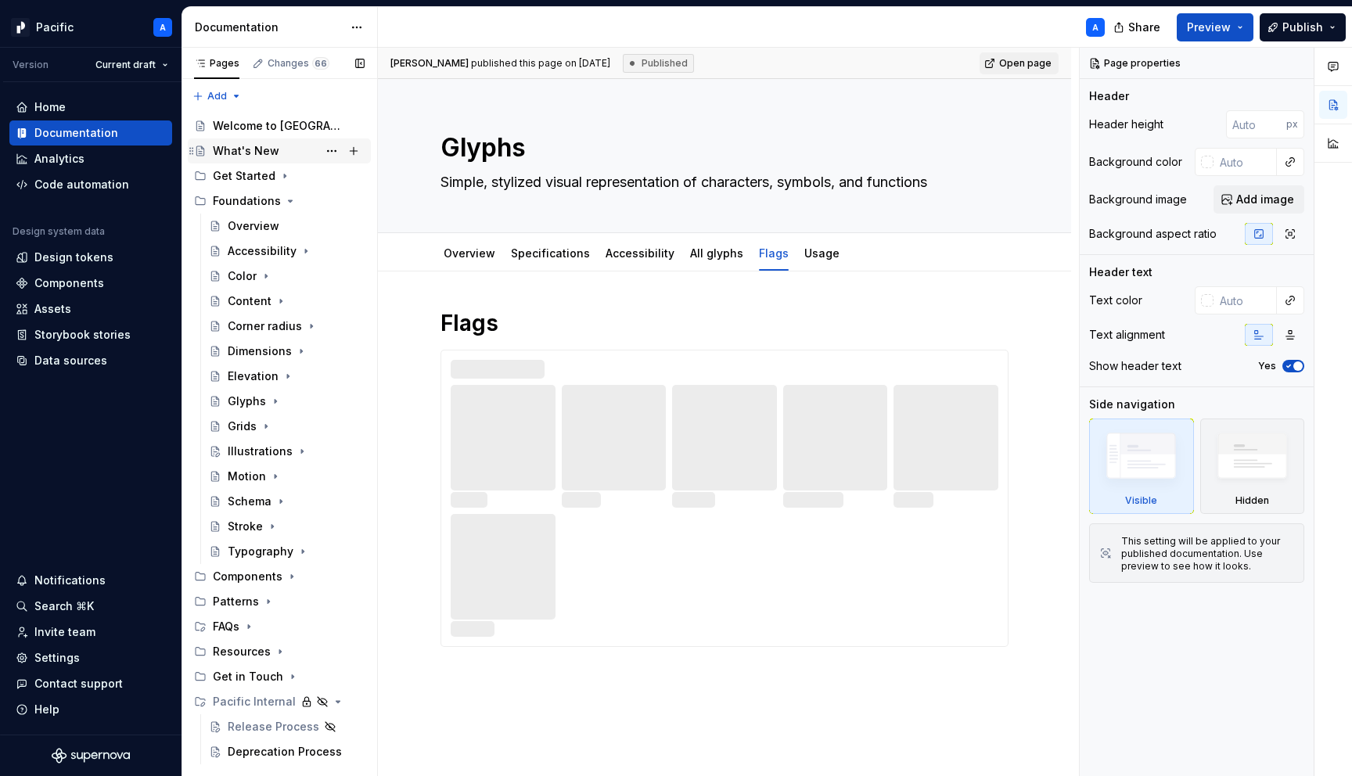
click at [277, 156] on div "What's New" at bounding box center [289, 151] width 152 height 22
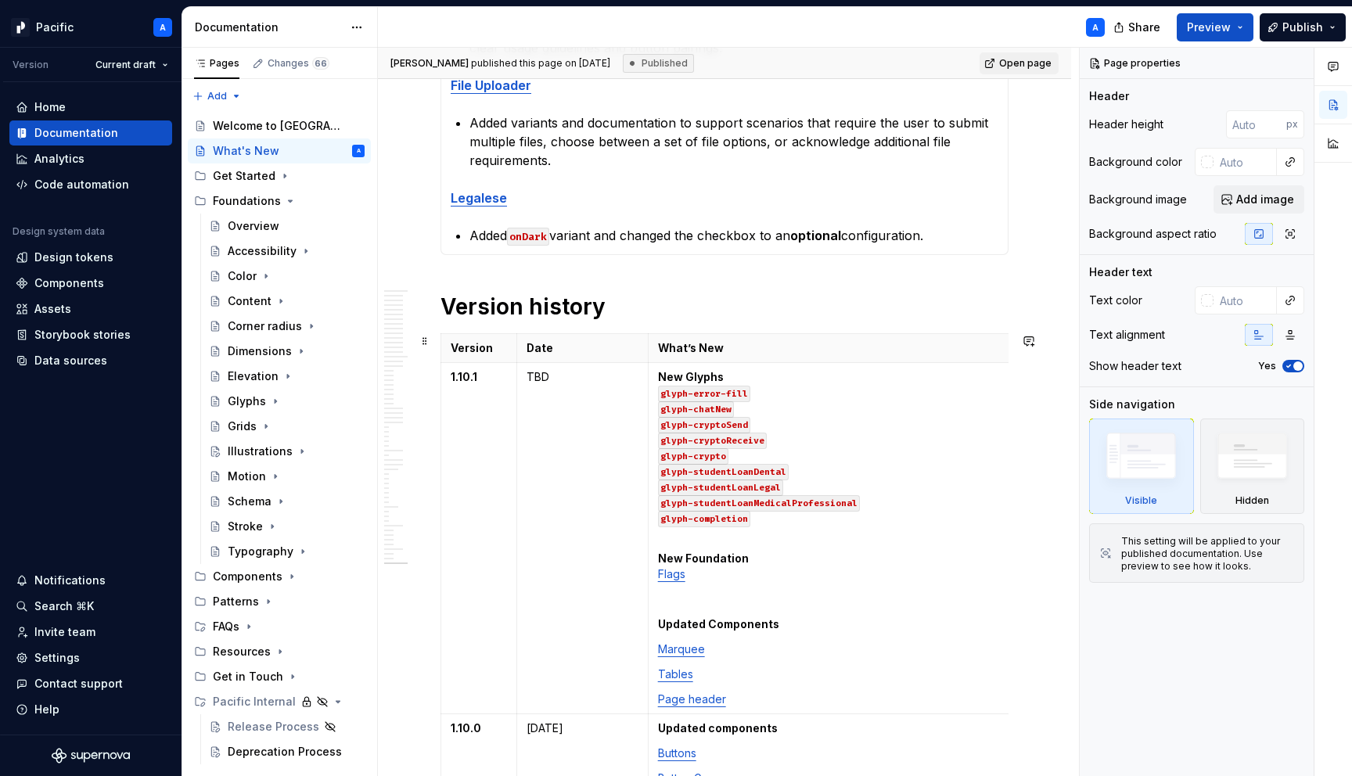
scroll to position [778, 0]
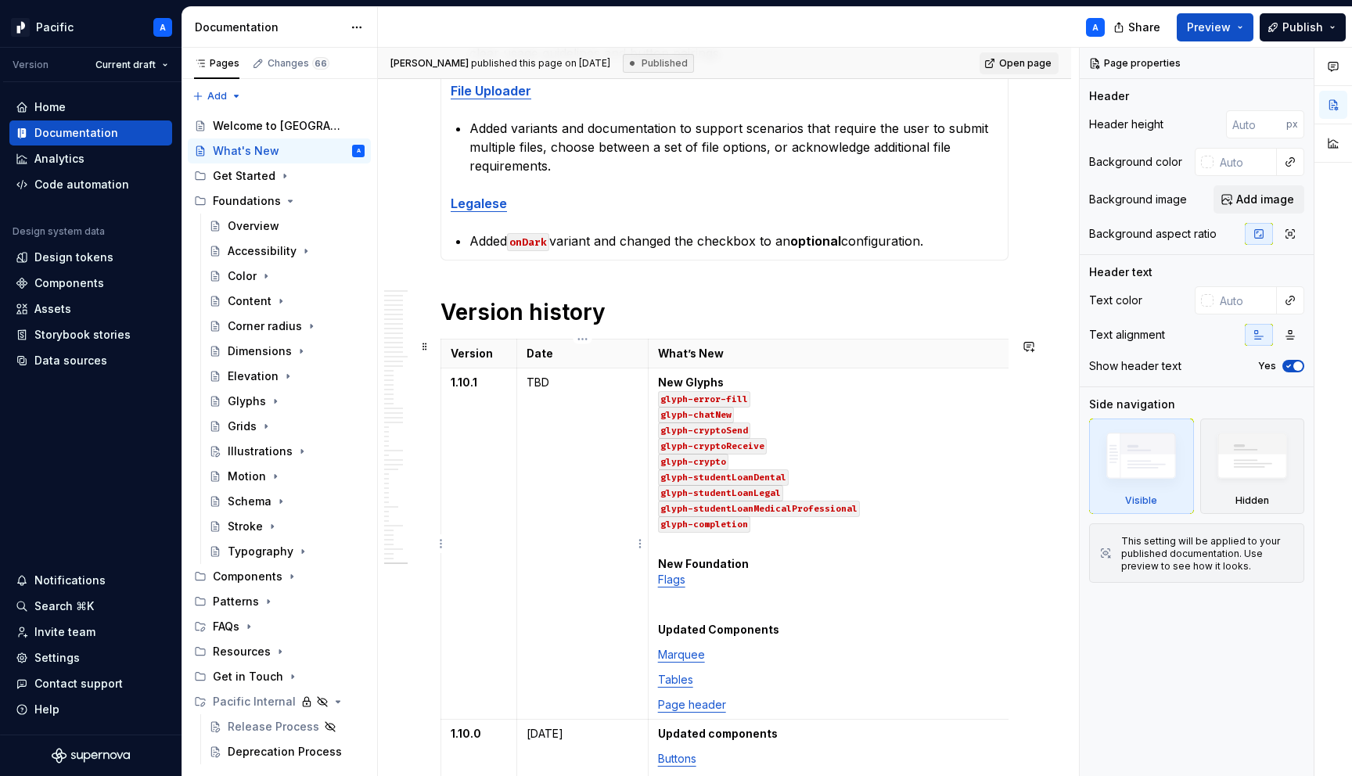
type textarea "*"
click at [540, 389] on p "TBD" at bounding box center [582, 383] width 112 height 16
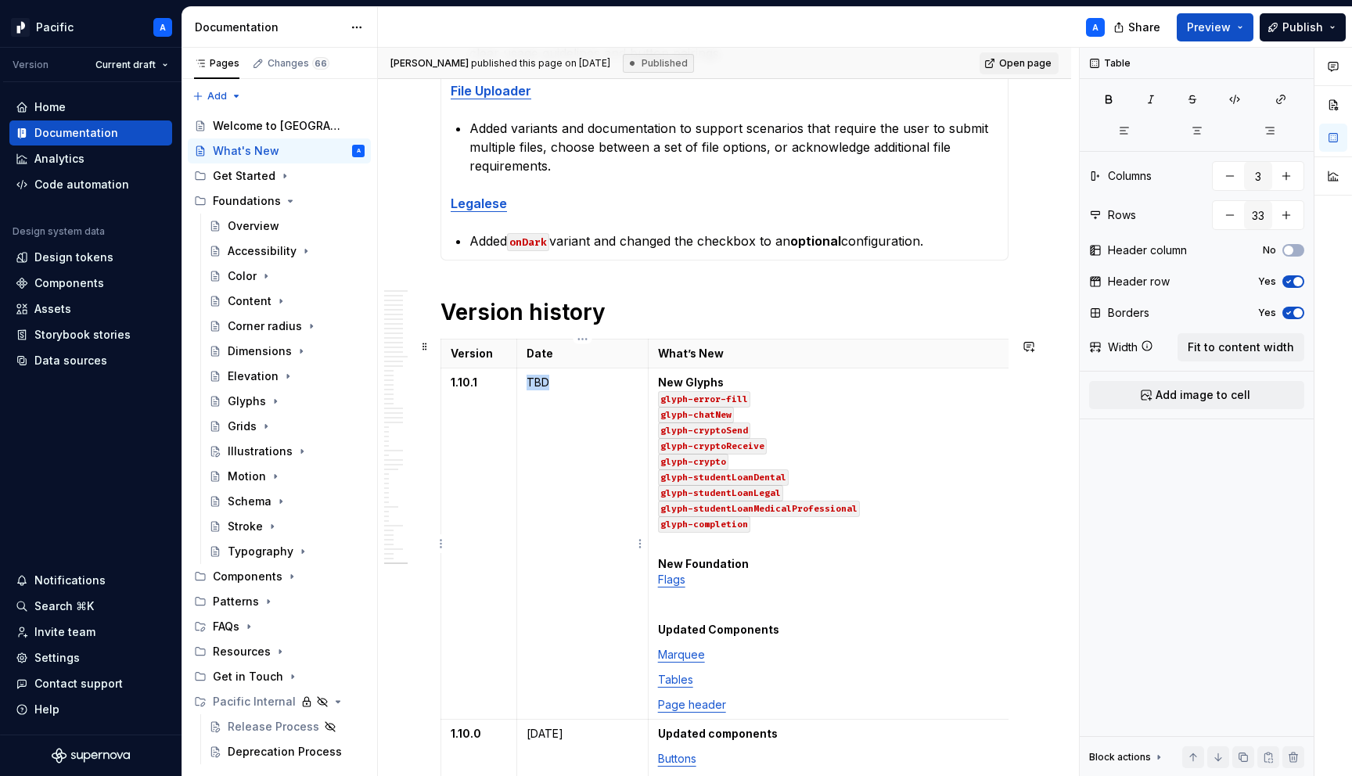
click at [540, 389] on p "TBD" at bounding box center [582, 383] width 112 height 16
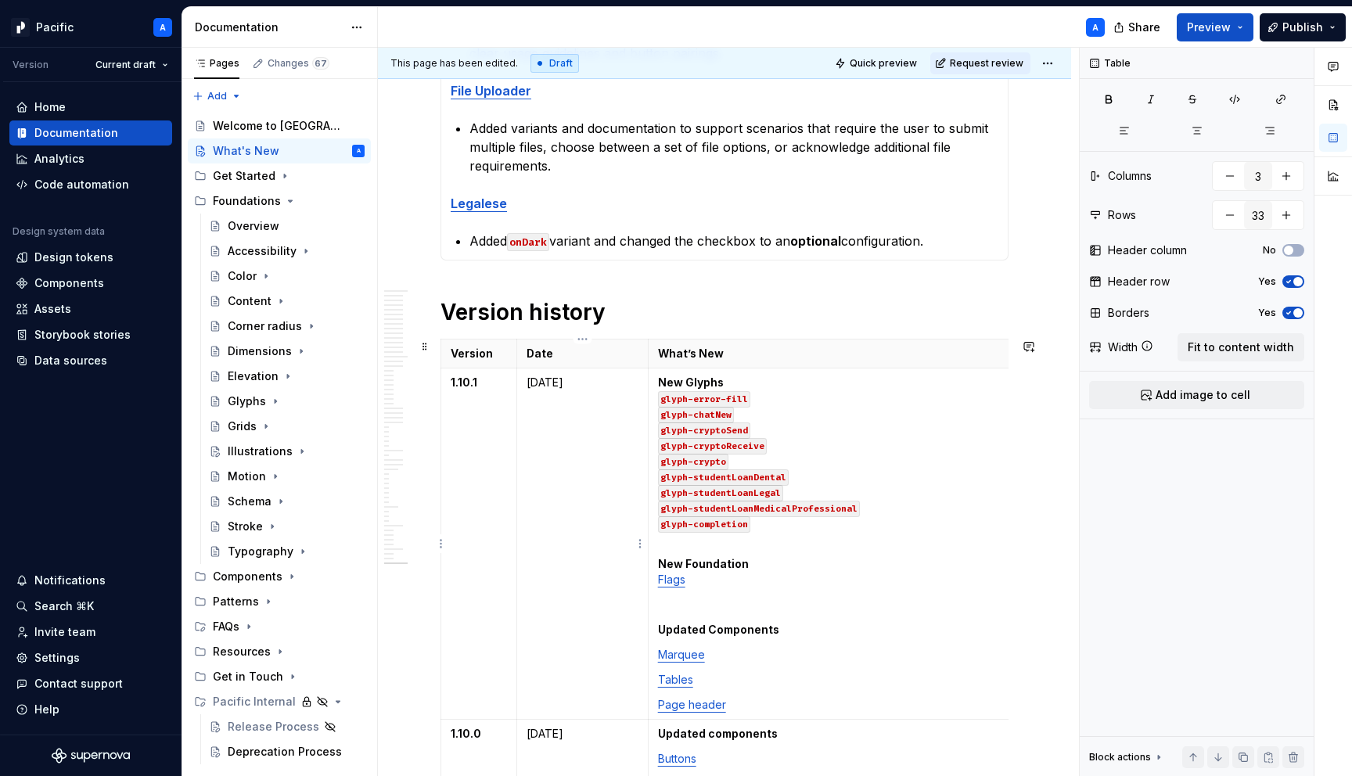
click at [544, 382] on p "[DATE]" at bounding box center [582, 383] width 112 height 16
click at [766, 542] on p "New Glyphs glyph-error-fill glyph-chatNew glyph-cryptoSend glyph-cryptoReceive …" at bounding box center [840, 461] width 364 height 172
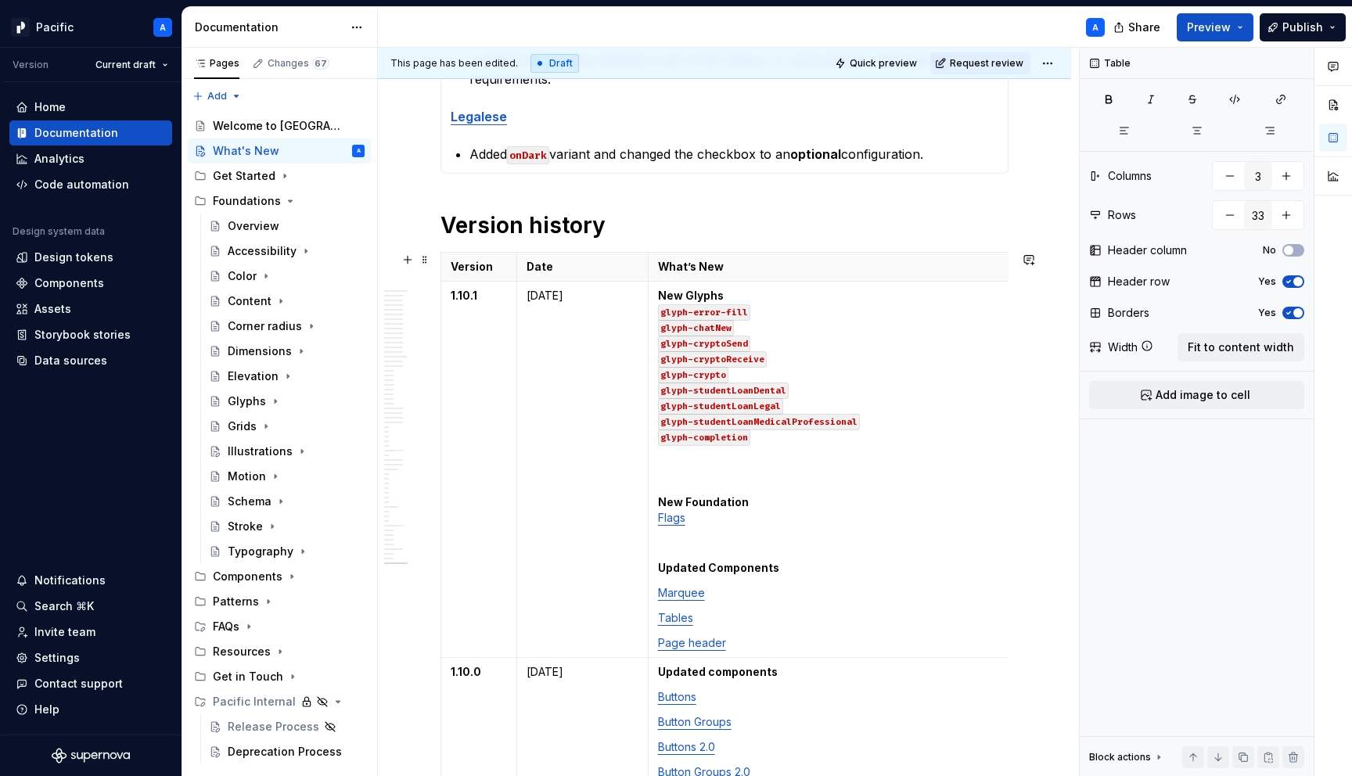
scroll to position [861, 0]
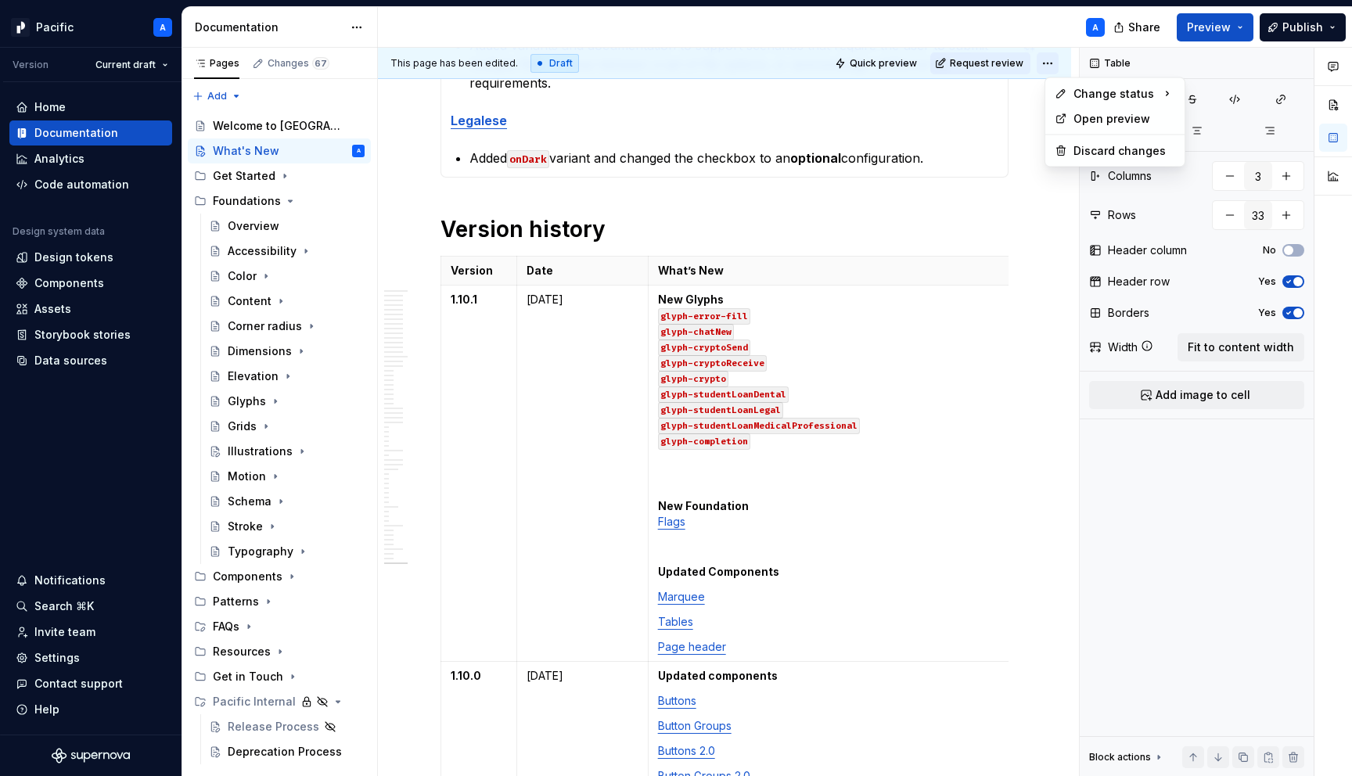
click at [1060, 61] on html "Pacific A Version Current draft Home Documentation Analytics Code automation De…" at bounding box center [676, 388] width 1352 height 776
click at [1244, 174] on div "Ready for publish" at bounding box center [1283, 173] width 109 height 16
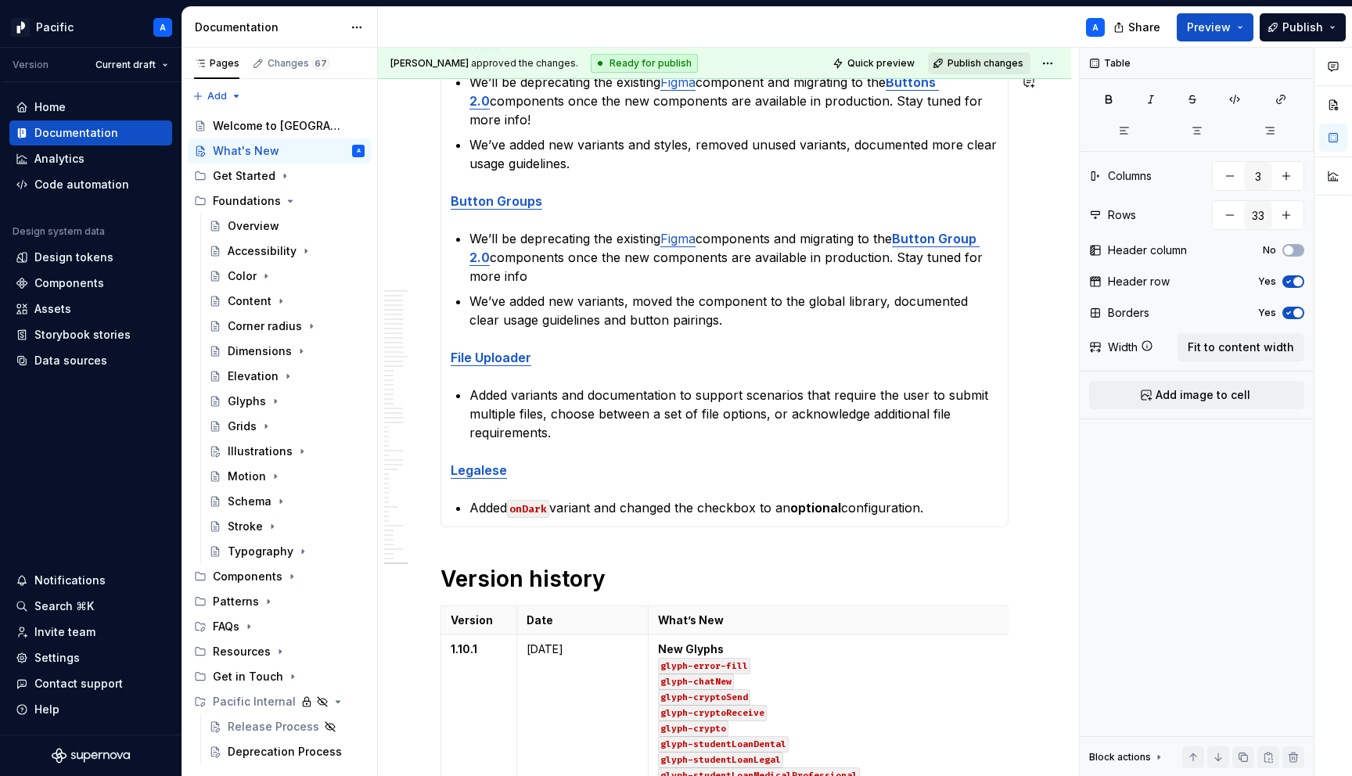
click at [1014, 63] on span "Publish changes" at bounding box center [985, 63] width 76 height 13
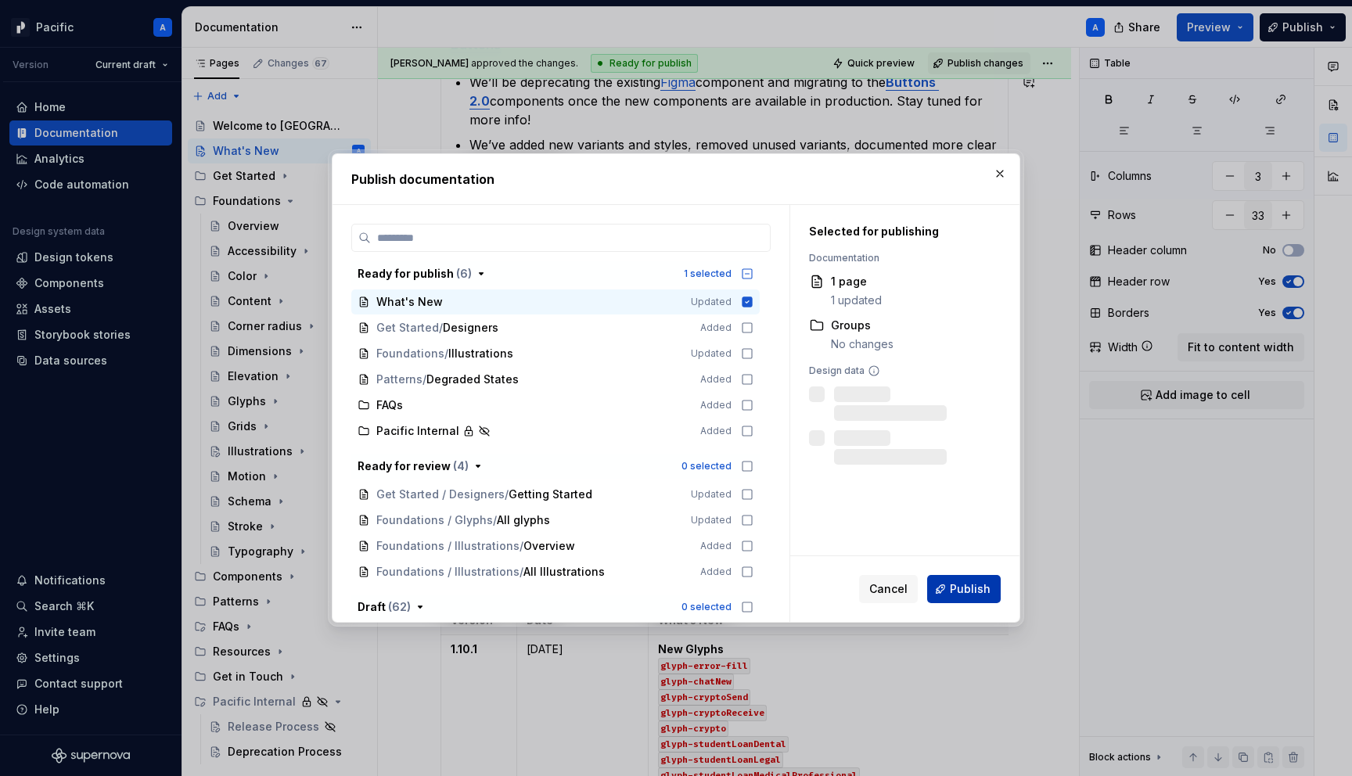
click at [959, 579] on button "Publish" at bounding box center [964, 589] width 74 height 28
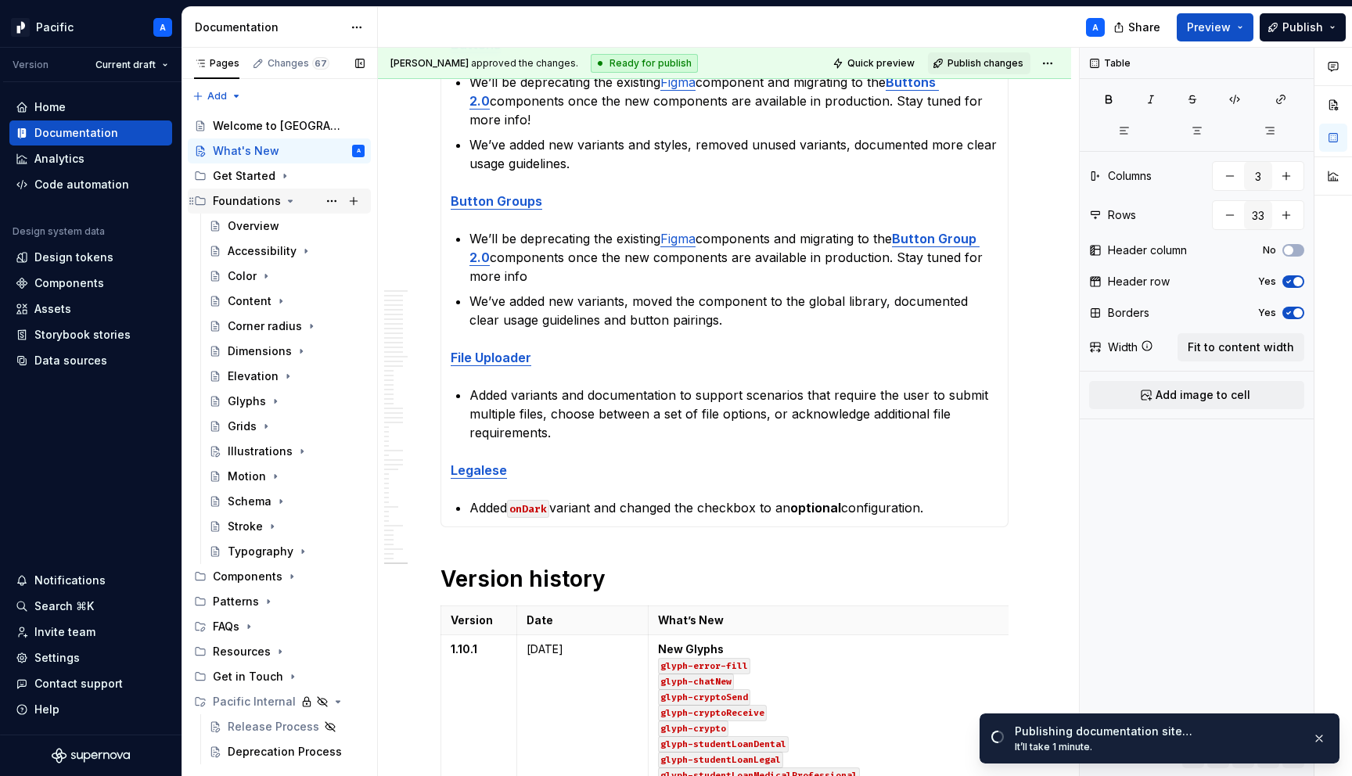
click at [285, 203] on icon "Page tree" at bounding box center [290, 201] width 13 height 13
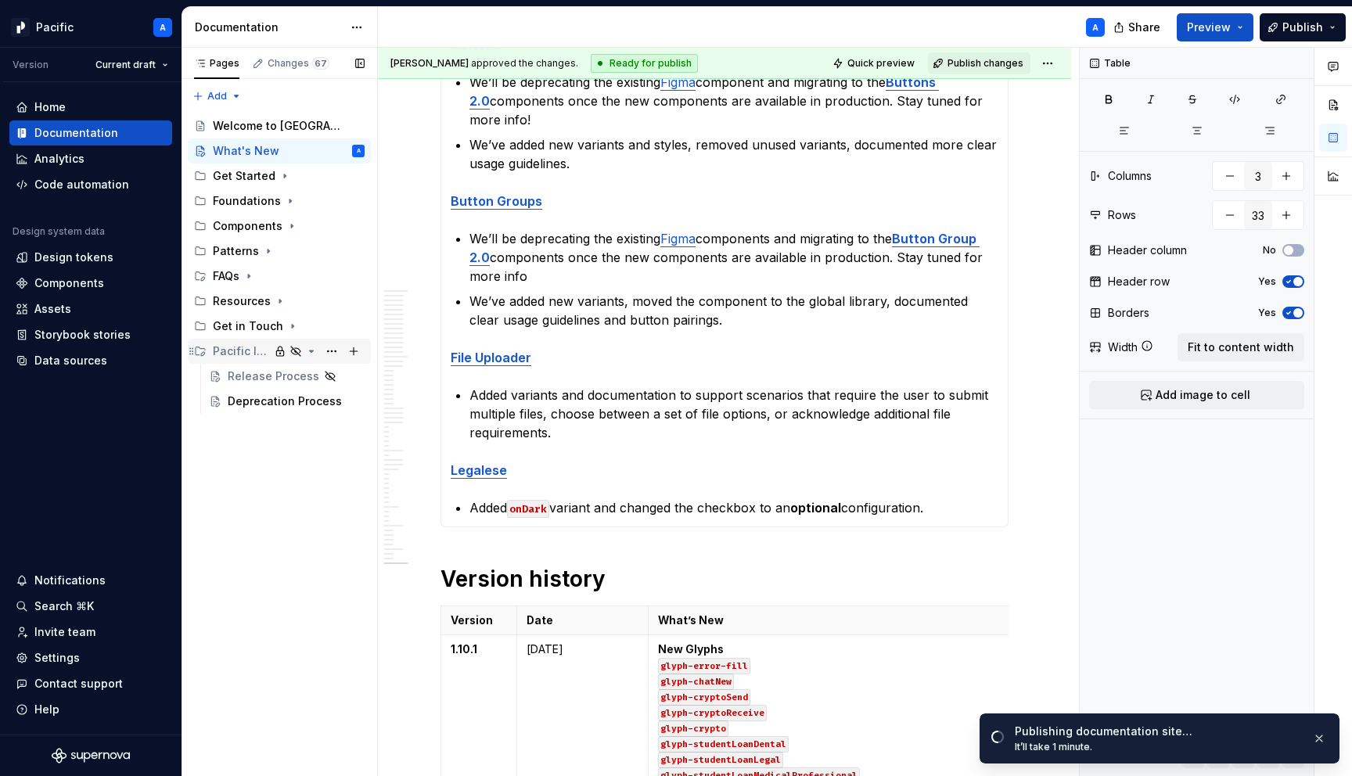
click at [314, 349] on icon "Page tree" at bounding box center [311, 351] width 13 height 13
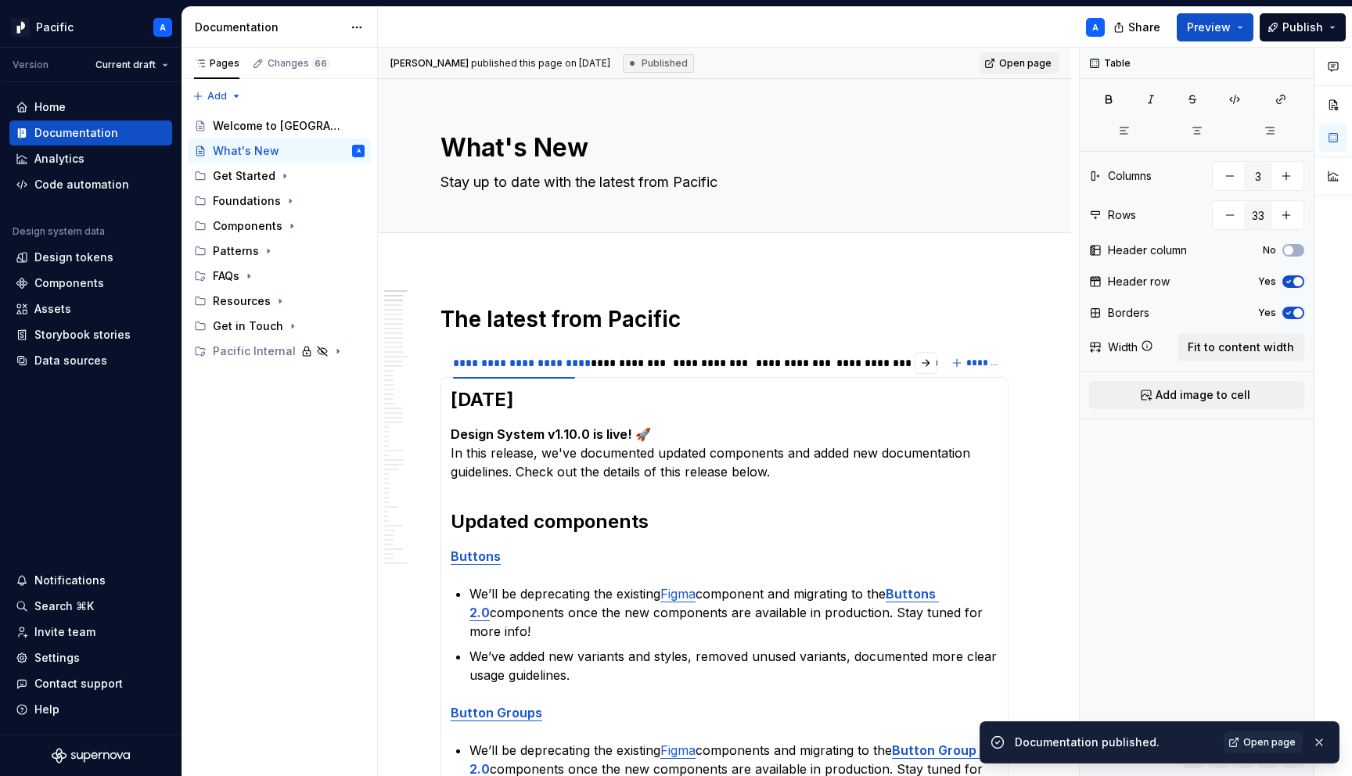
type textarea "*"
